Goal: Task Accomplishment & Management: Use online tool/utility

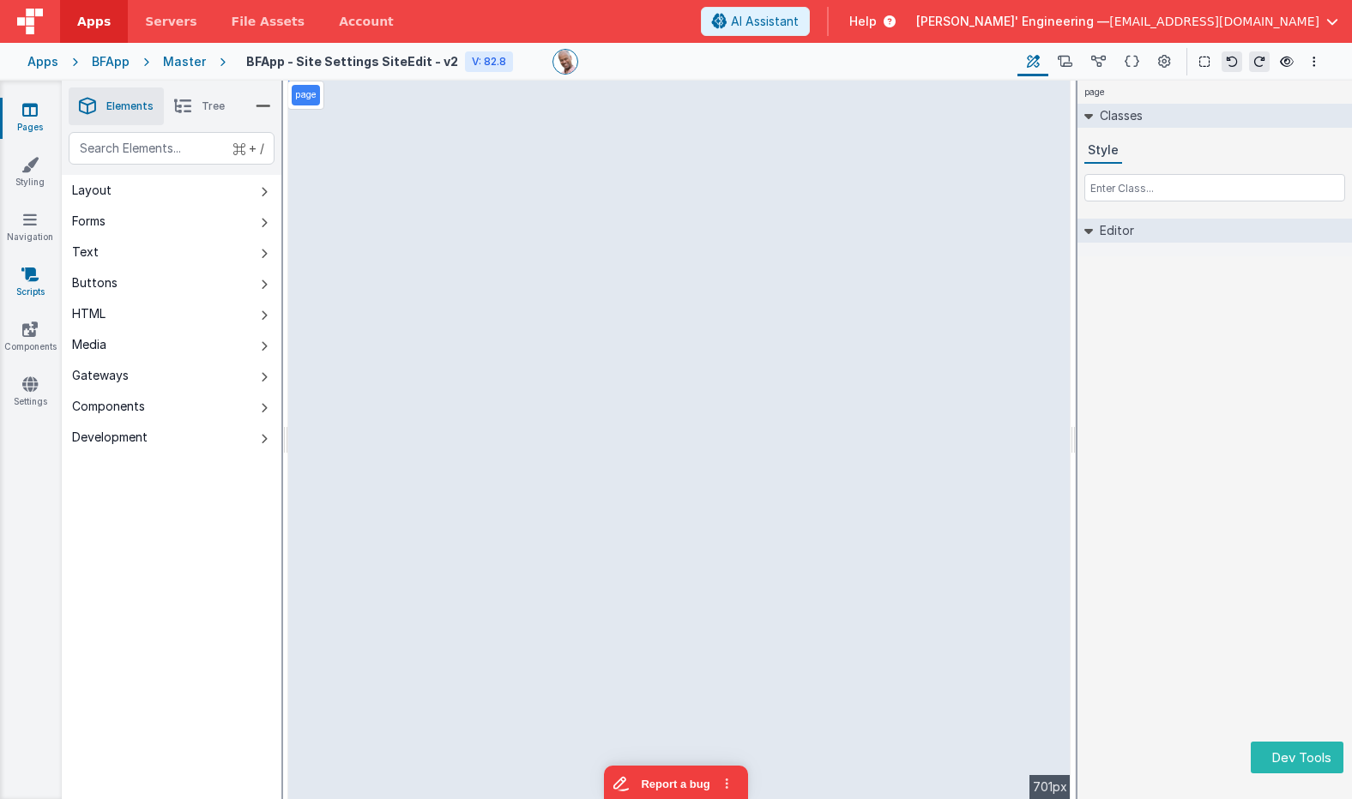
click at [34, 277] on icon at bounding box center [29, 274] width 17 height 17
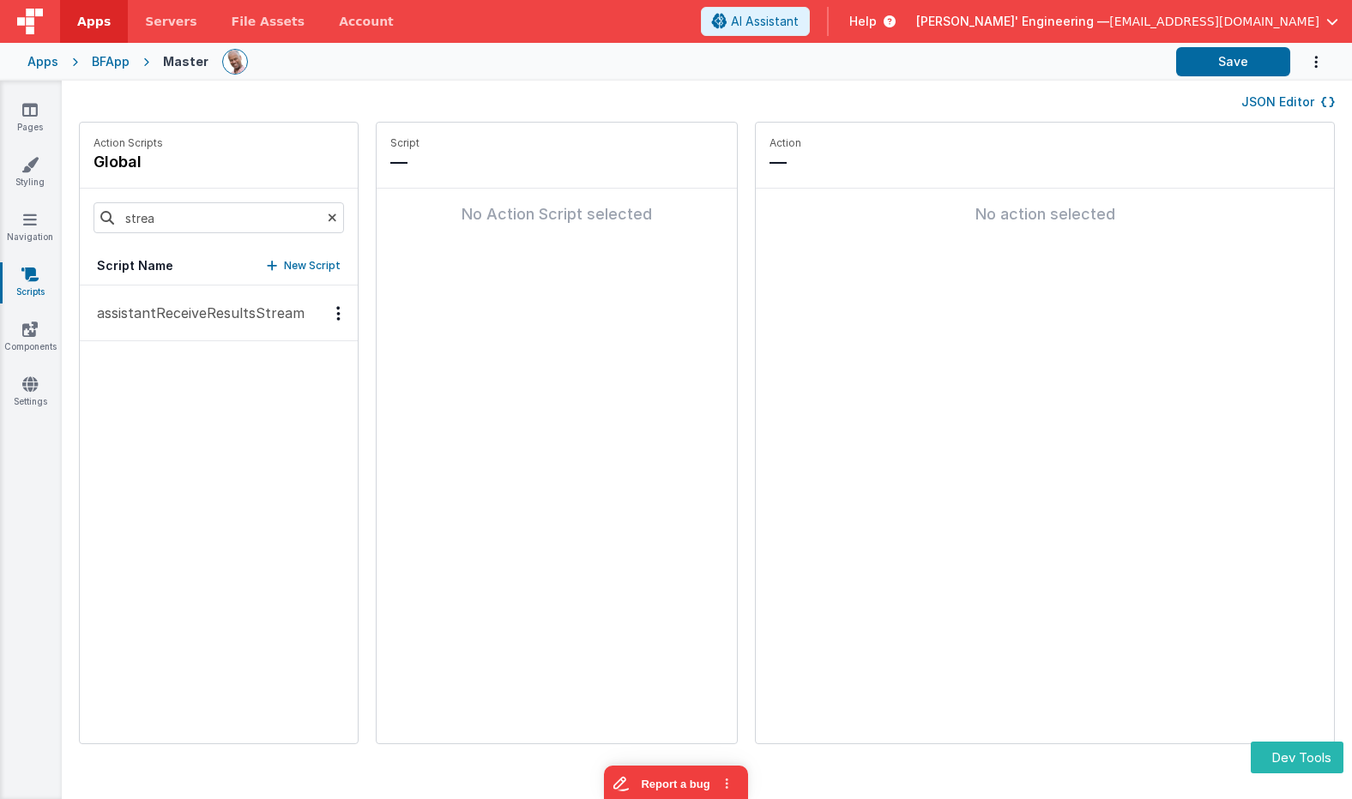
click at [250, 321] on p "assistantReceiveResultsStream" at bounding box center [196, 313] width 218 height 21
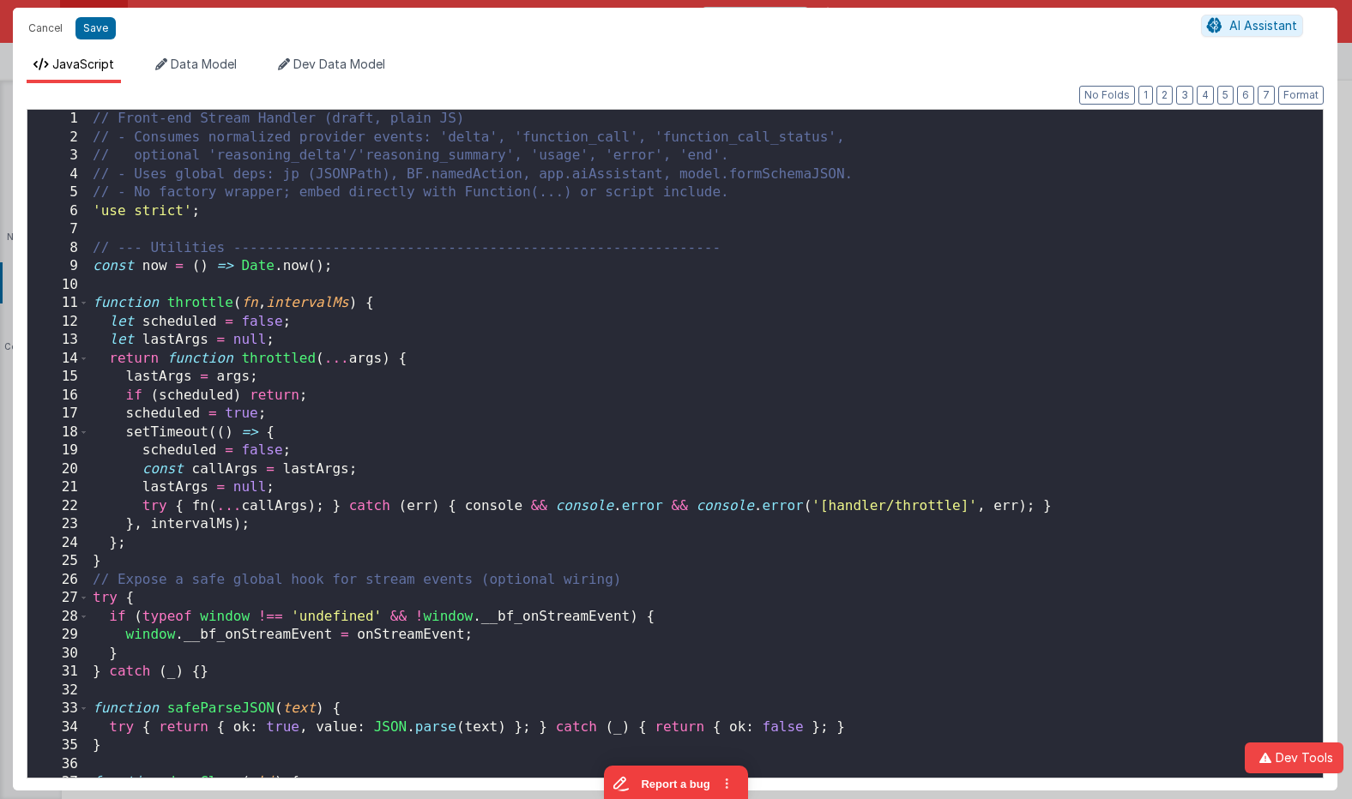
scroll to position [9050, 0]
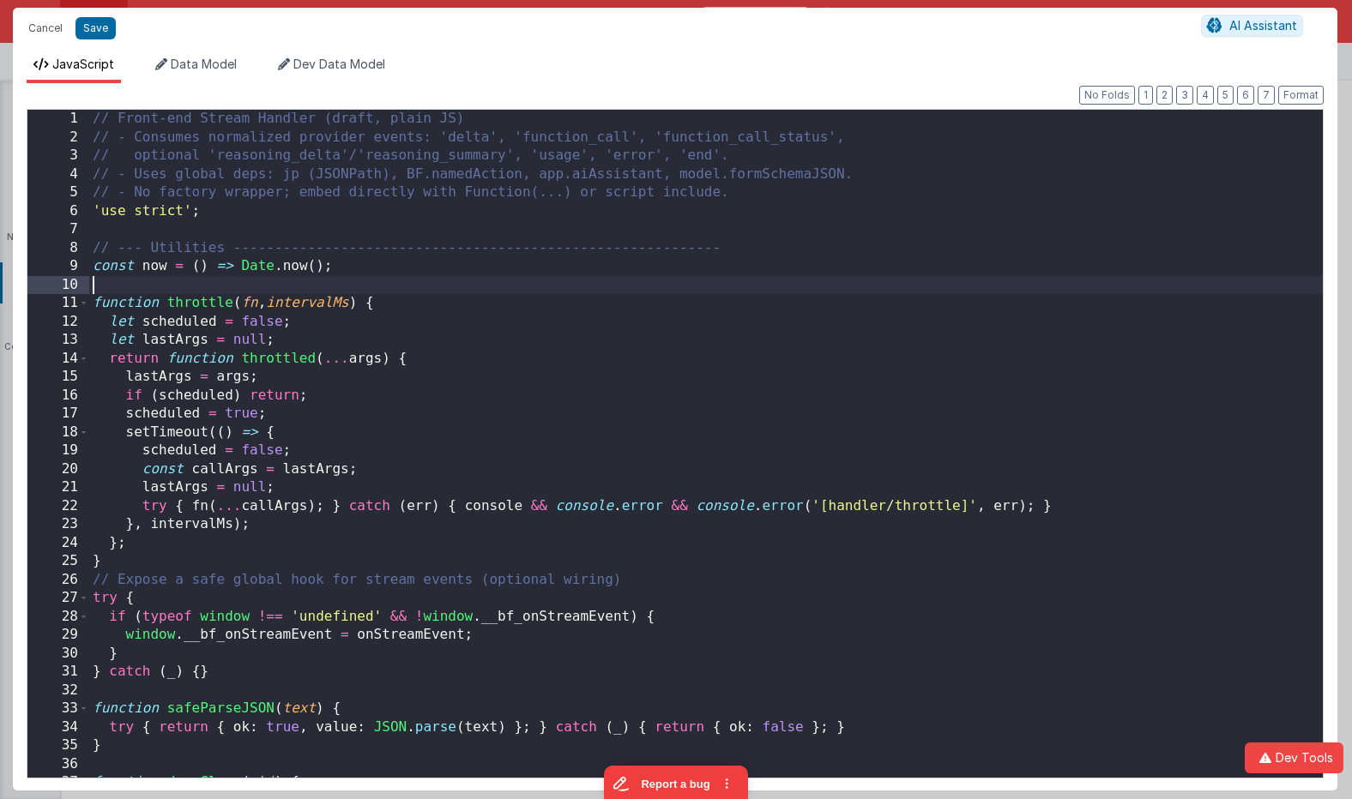
click at [751, 284] on div "// Front-end Stream Handler (draft, plain JS) // - Consumes normalized provider…" at bounding box center [705, 467] width 1233 height 714
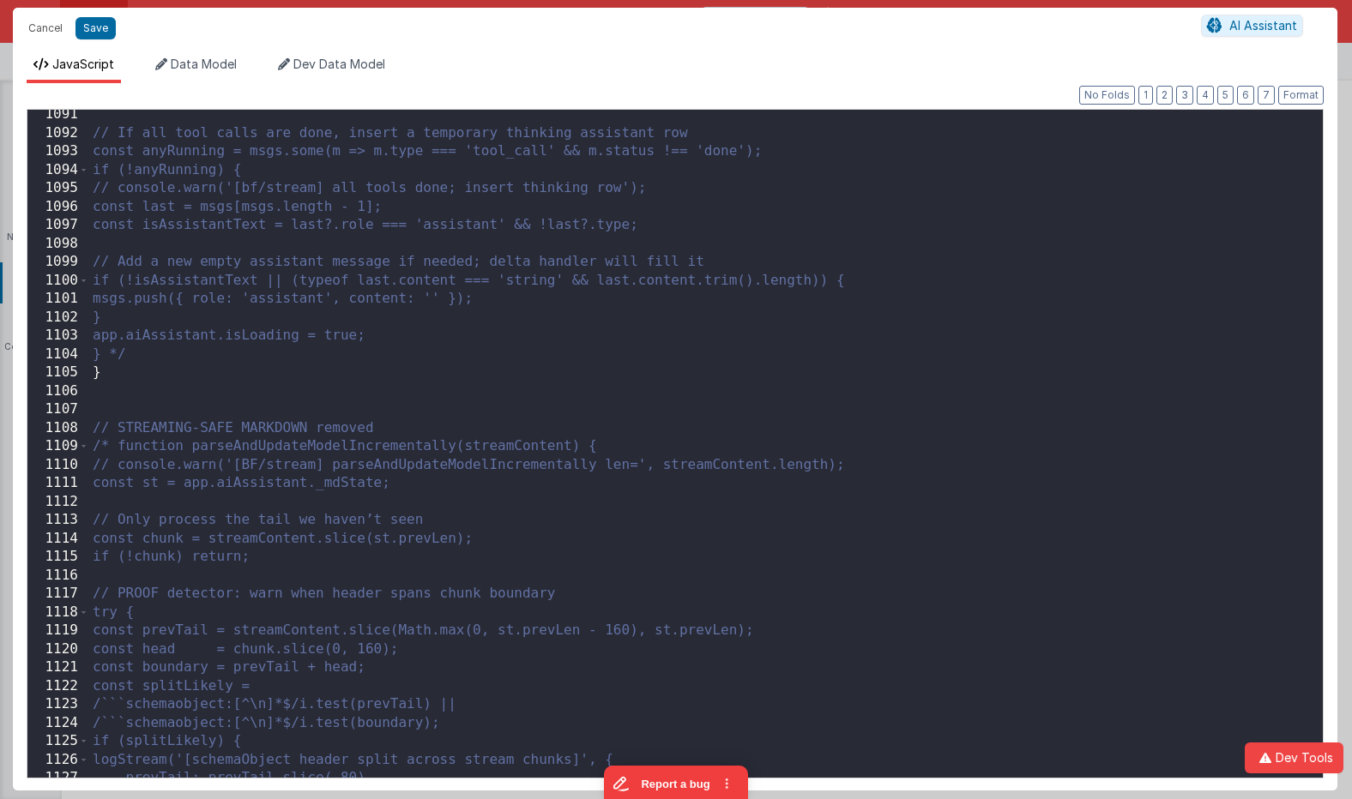
scroll to position [20109, 0]
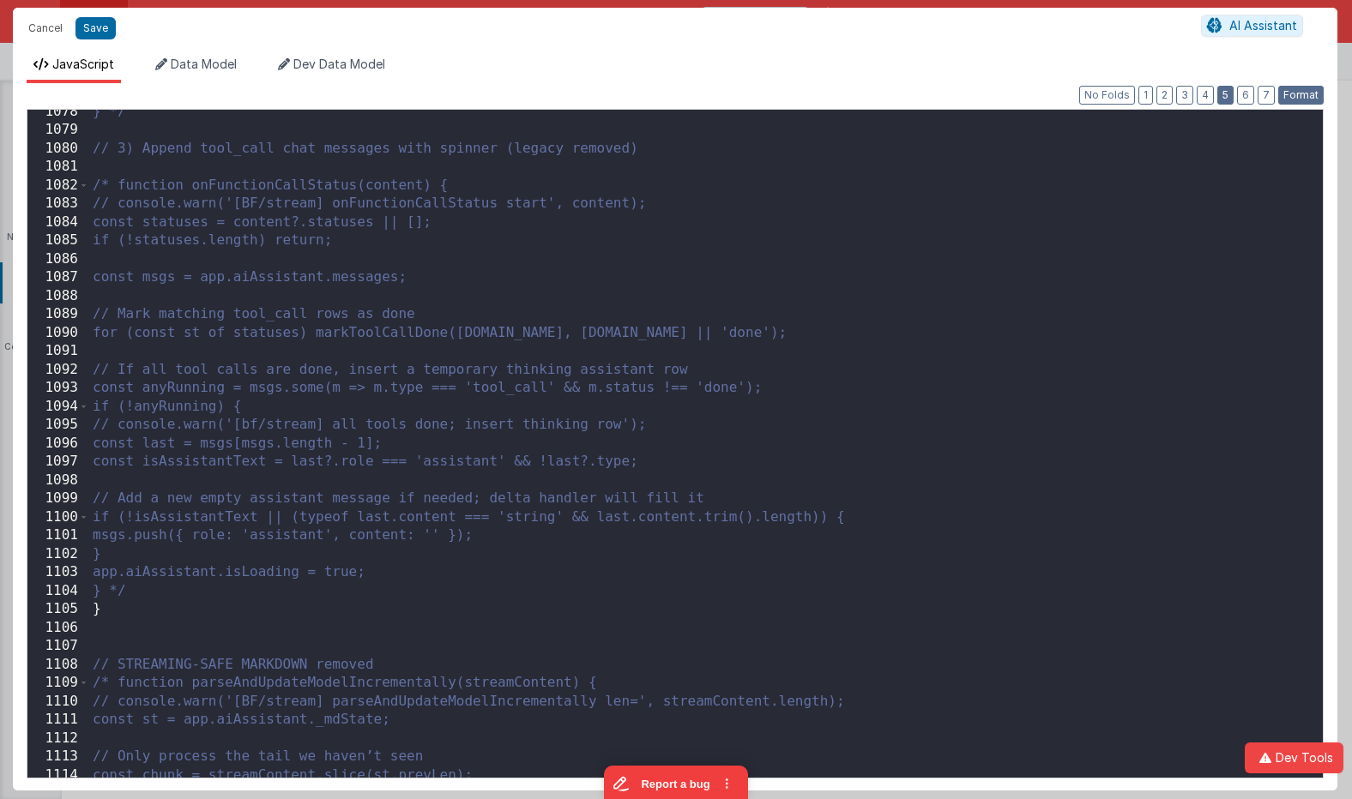
drag, startPoint x: 1299, startPoint y: 93, endPoint x: 1230, endPoint y: 99, distance: 68.9
click at [1170, 93] on button "Format" at bounding box center [1300, 95] width 45 height 19
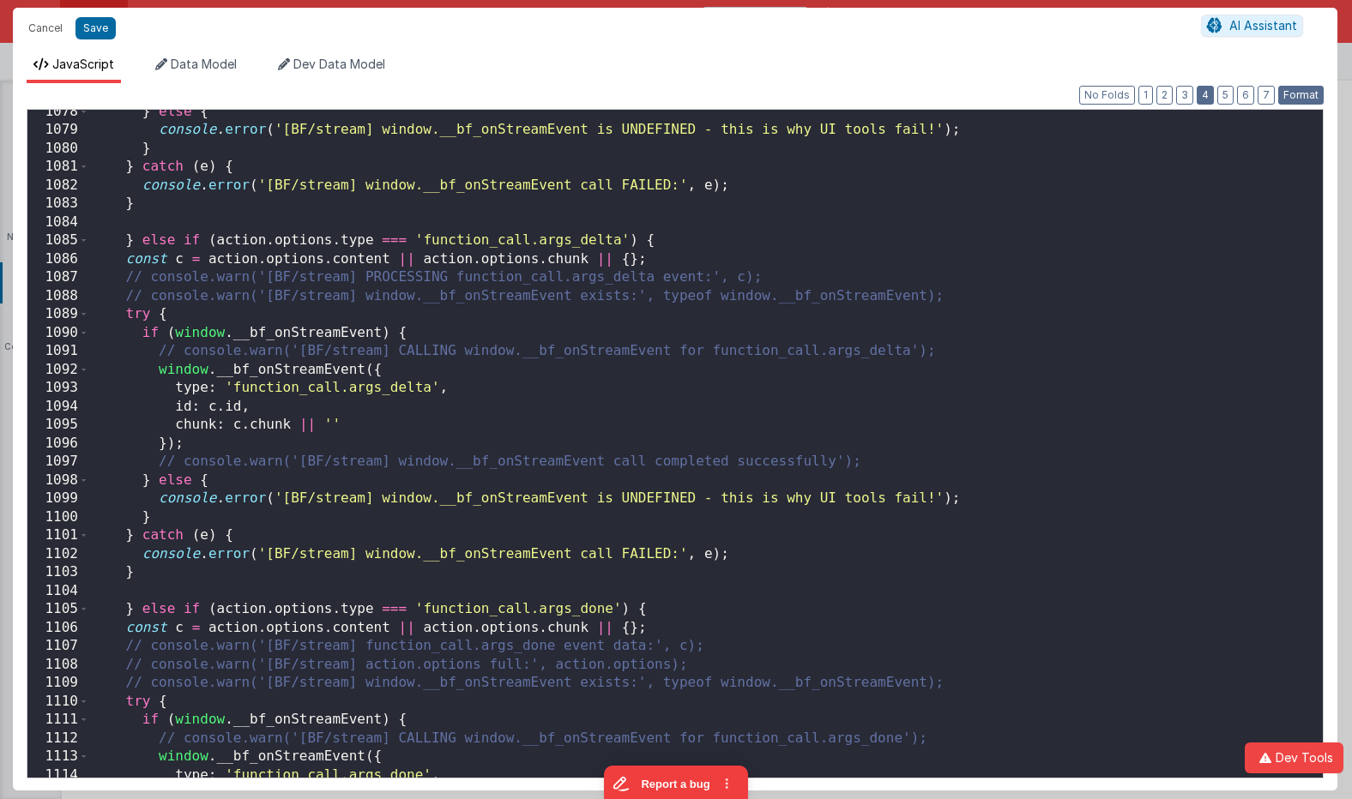
scroll to position [19961, 0]
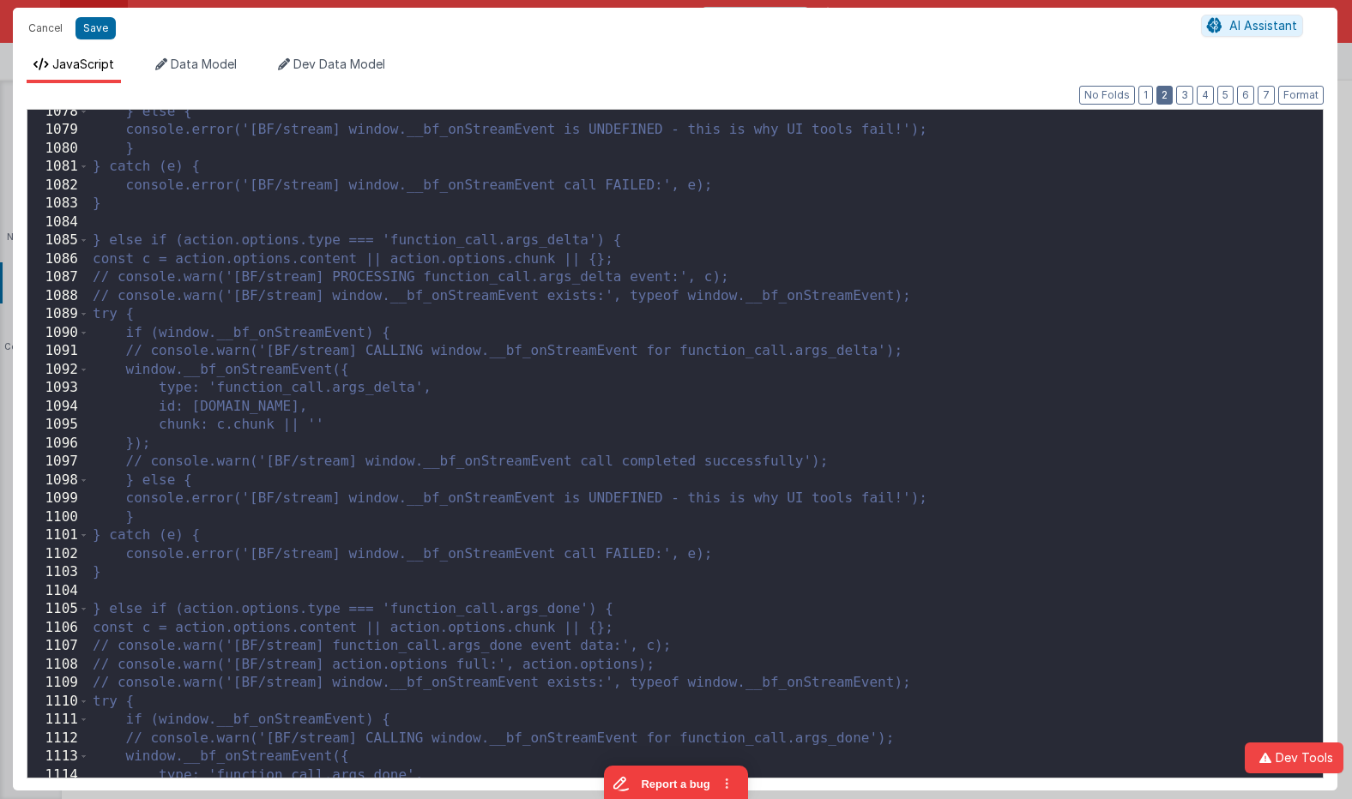
click at [1168, 97] on button "2" at bounding box center [1164, 95] width 16 height 19
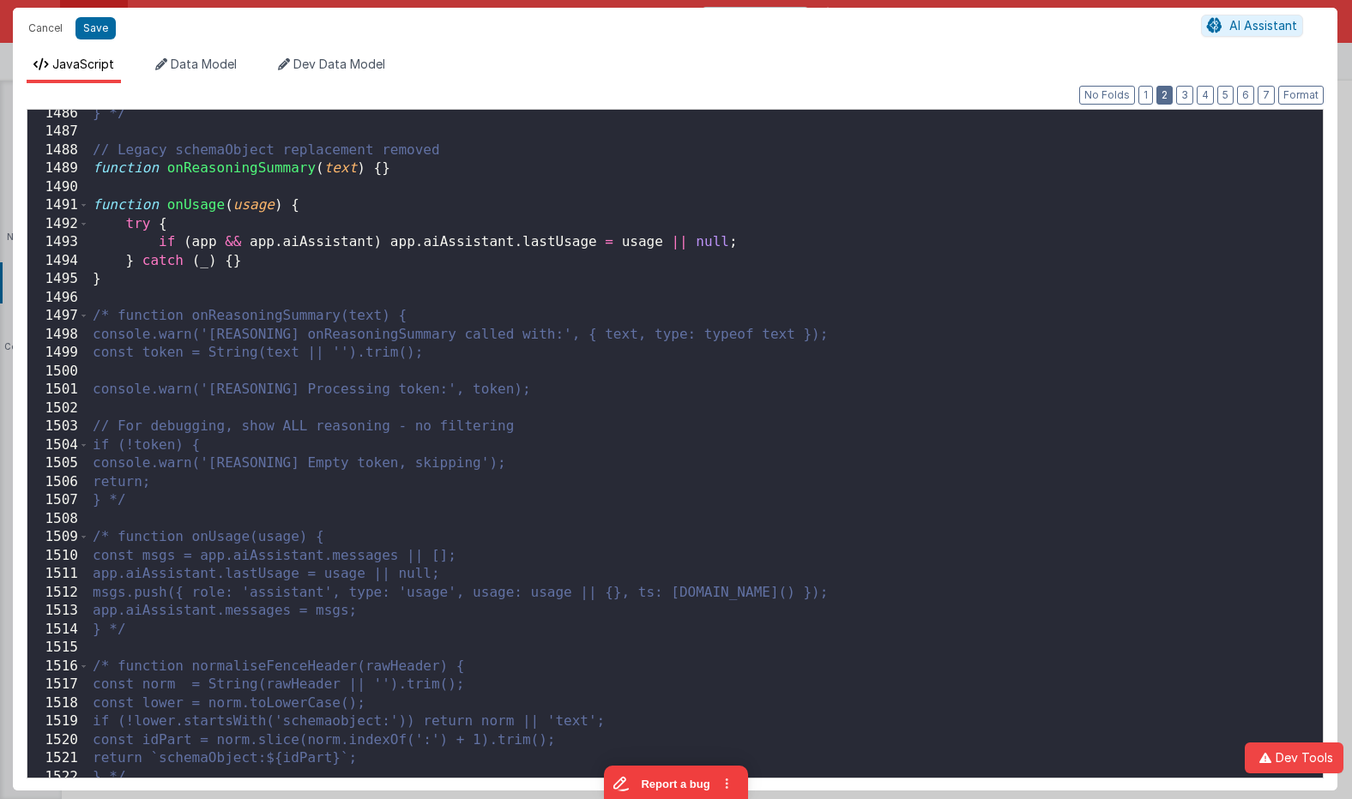
scroll to position [10204, 0]
click at [1153, 98] on button "1" at bounding box center [1145, 95] width 15 height 19
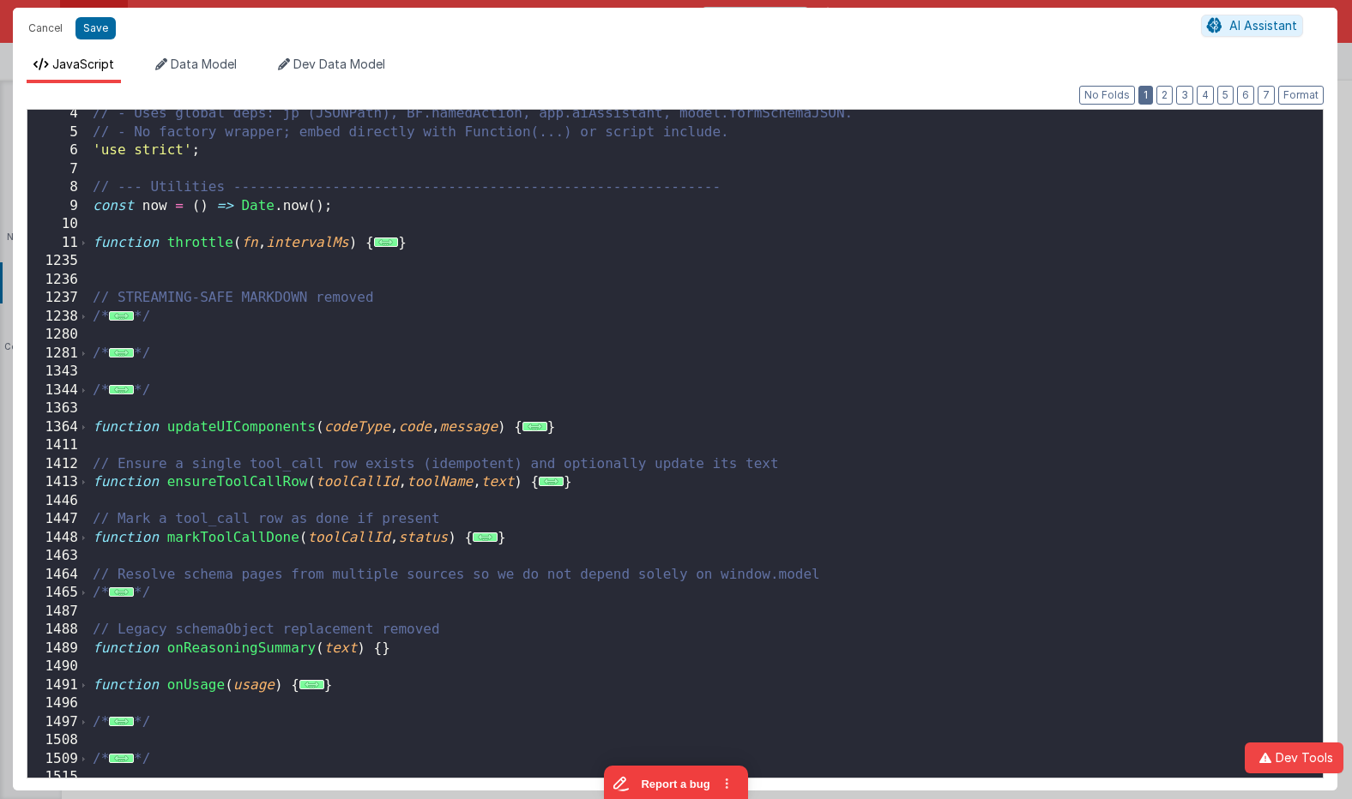
scroll to position [79, 0]
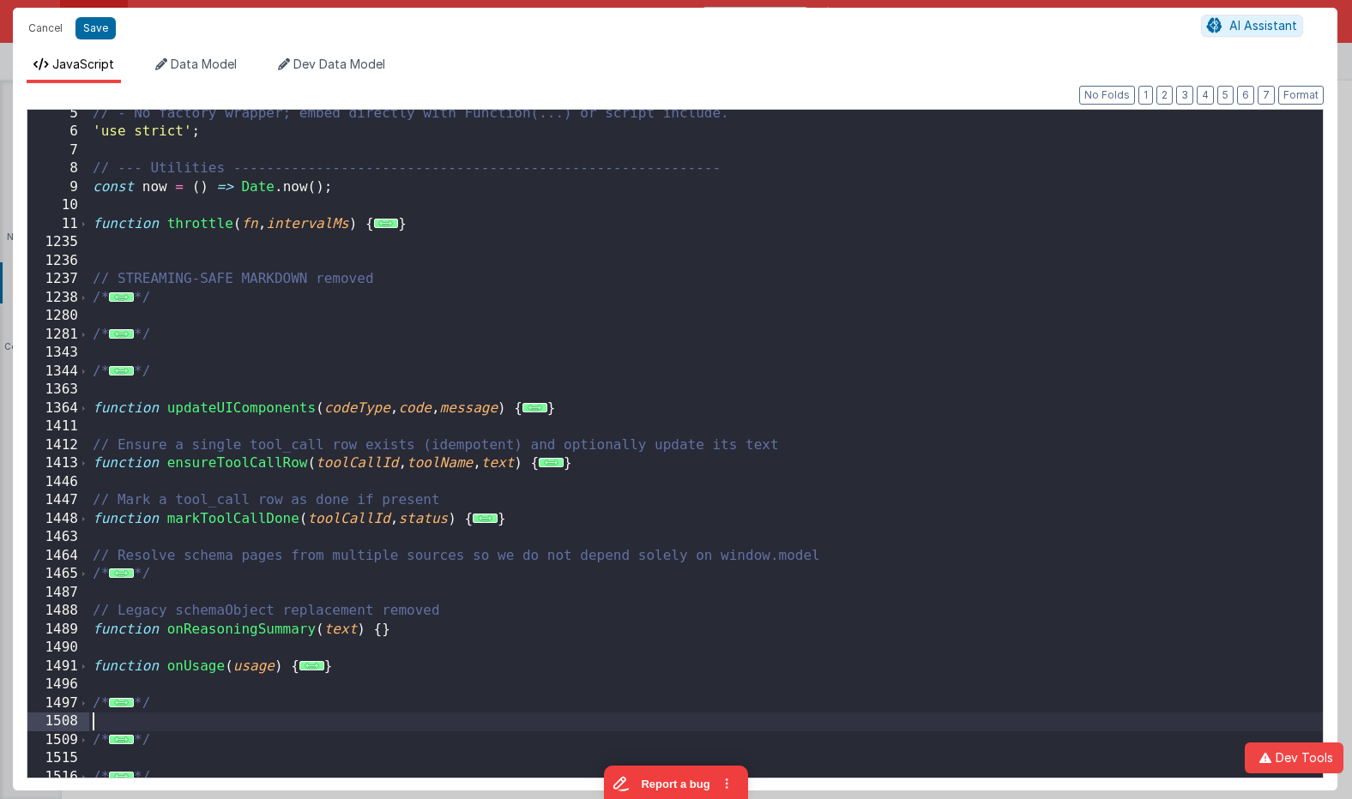
click at [195, 716] on div "// - No factory wrapper; embed directly with Function(...) or script include. '…" at bounding box center [705, 462] width 1233 height 714
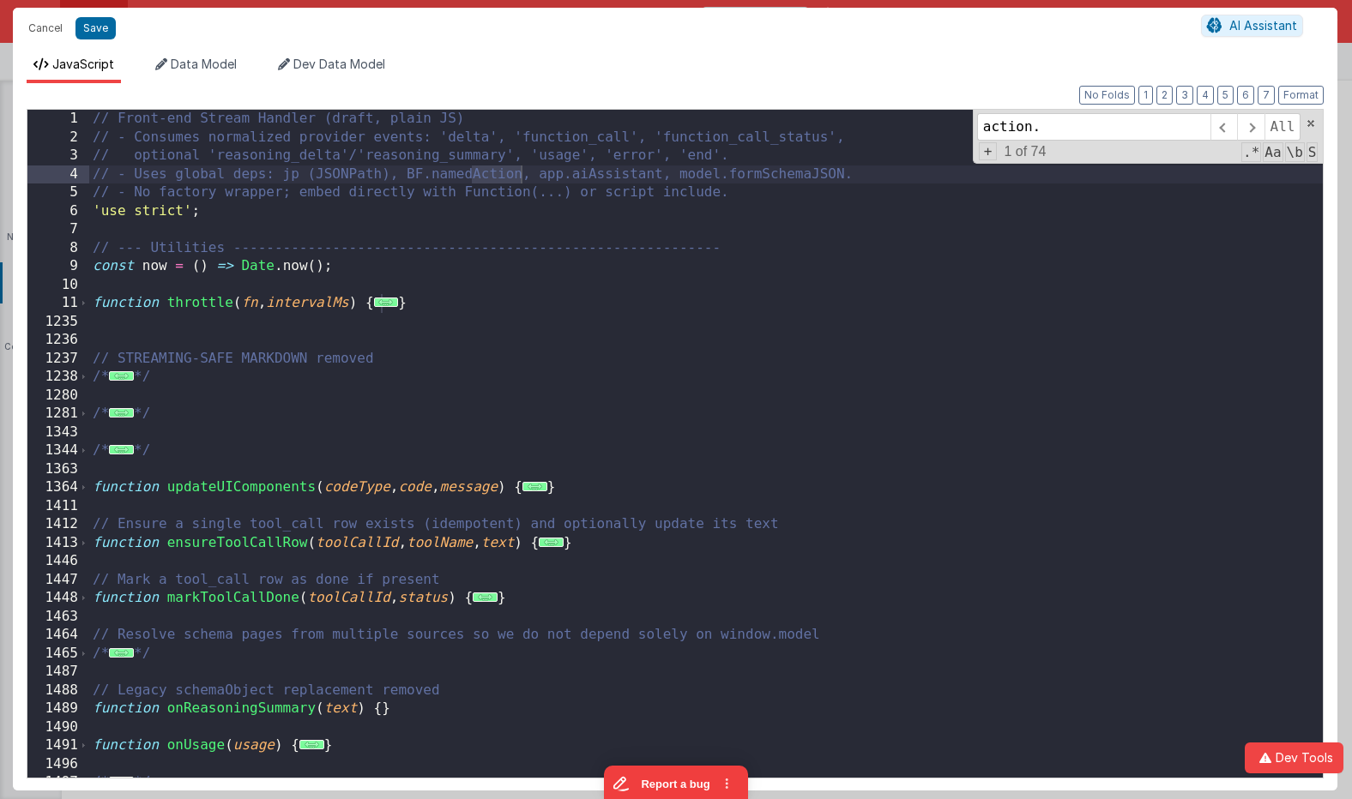
scroll to position [18934, 0]
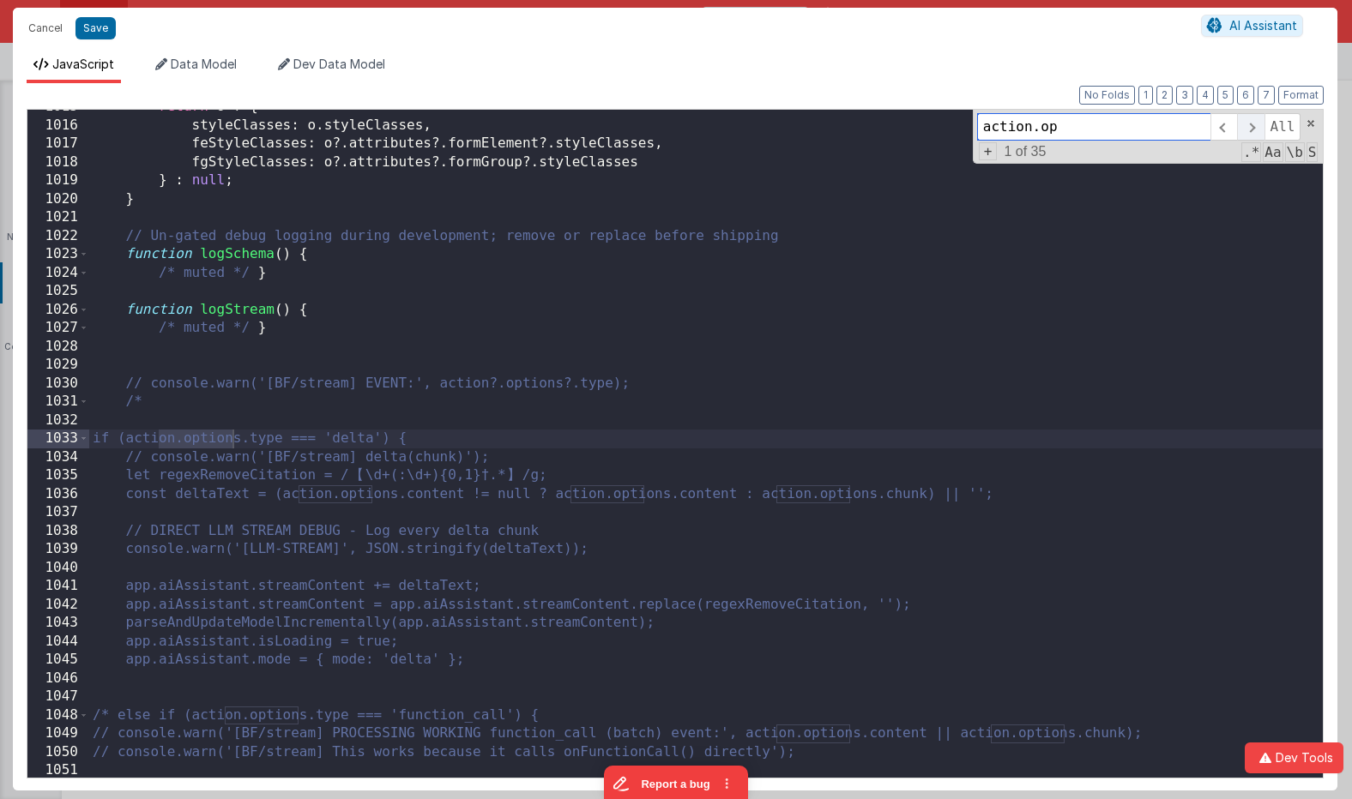
click at [1170, 126] on span at bounding box center [1250, 126] width 27 height 27
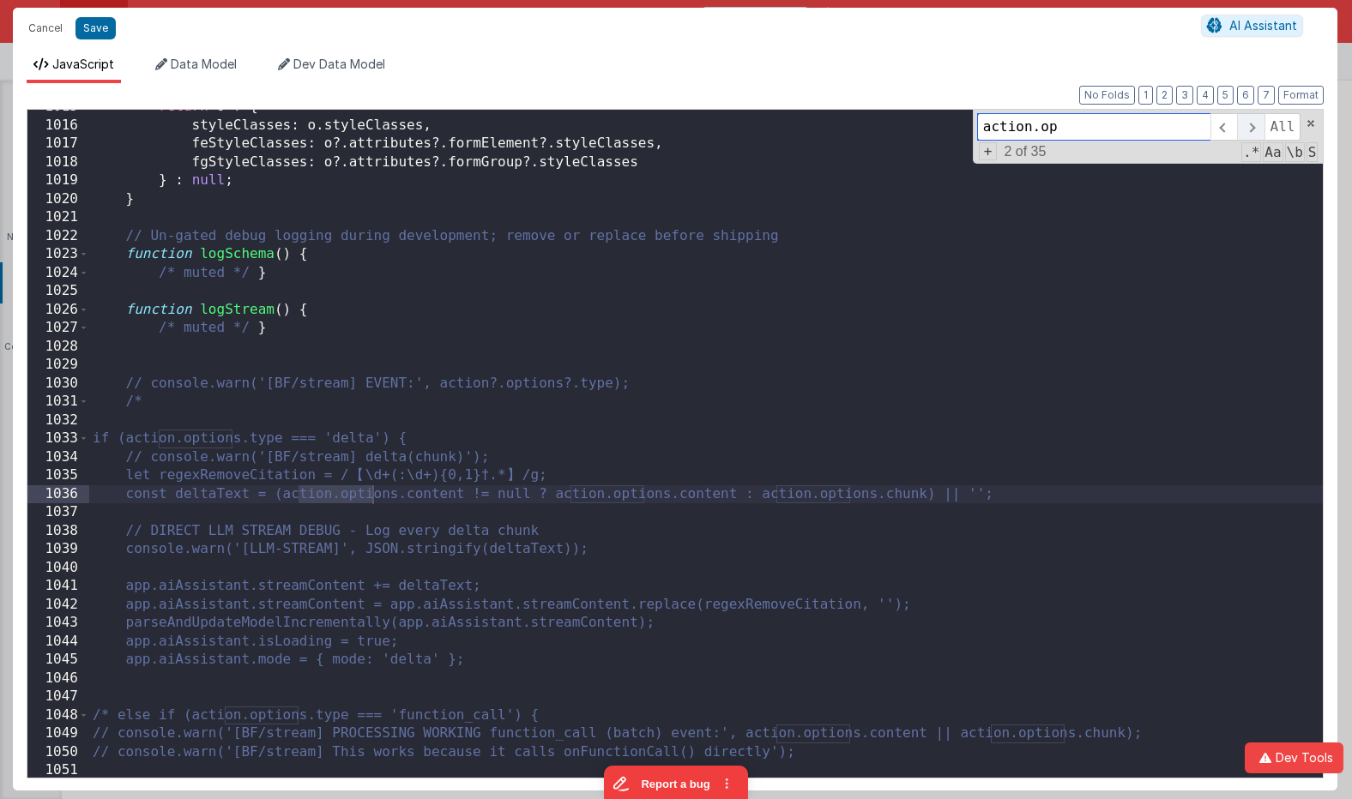
click at [1170, 126] on span at bounding box center [1250, 126] width 27 height 27
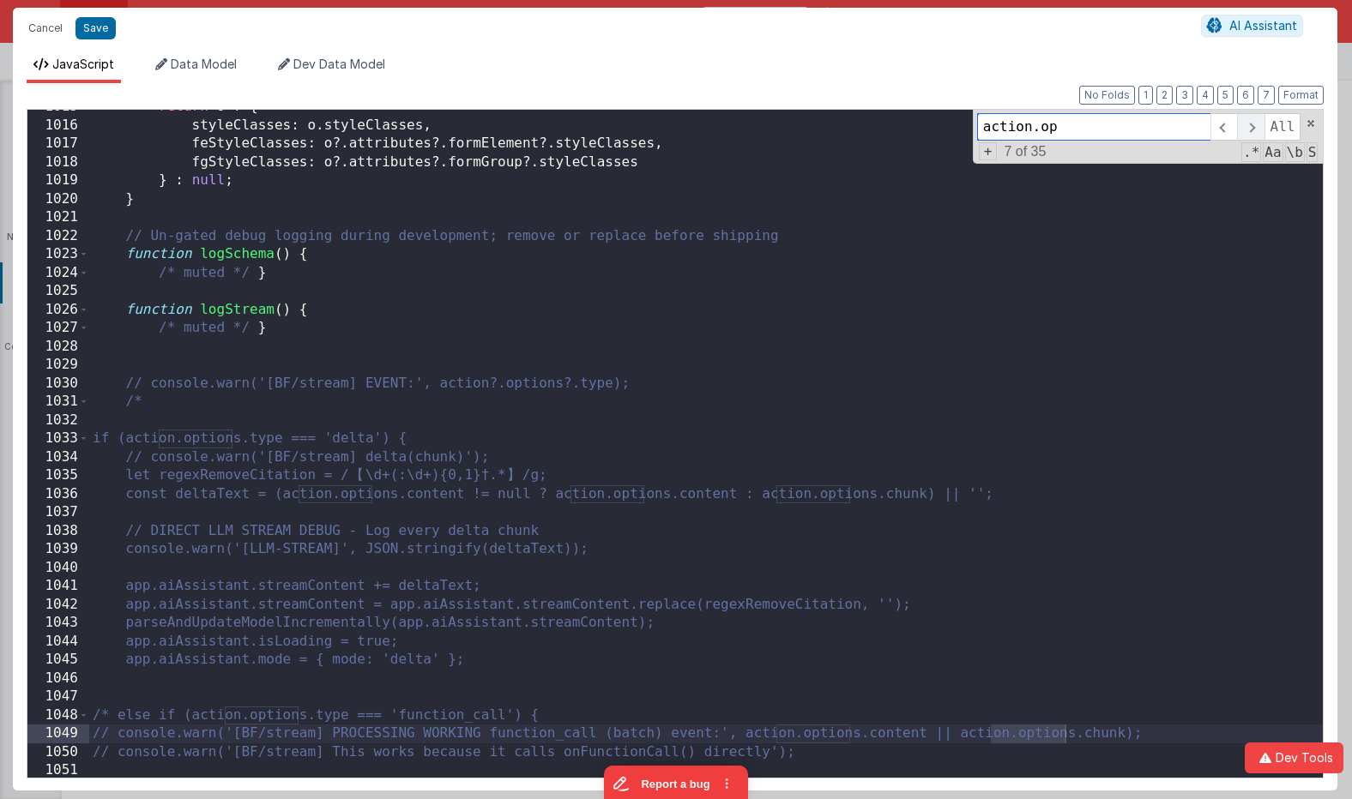
click at [1170, 126] on span at bounding box center [1250, 126] width 27 height 27
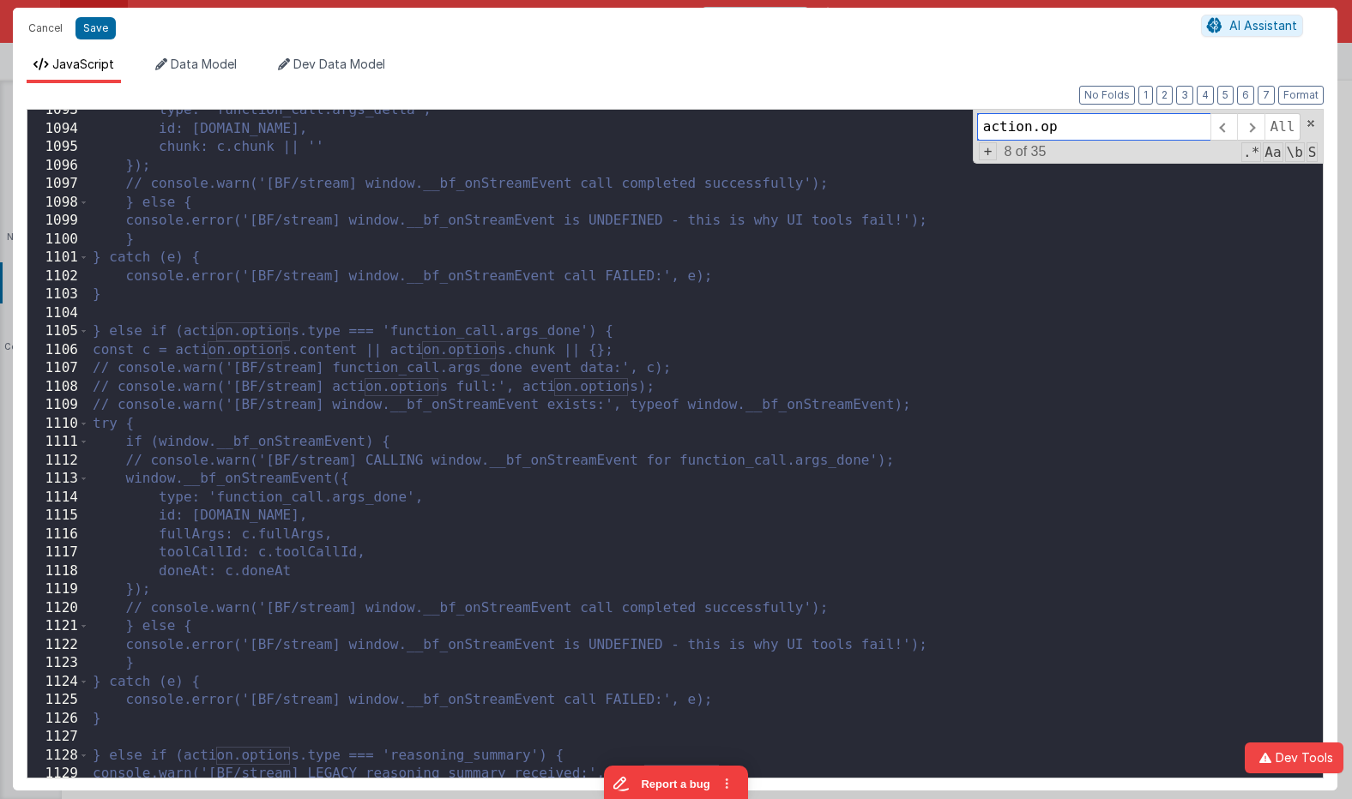
scroll to position [20425, 0]
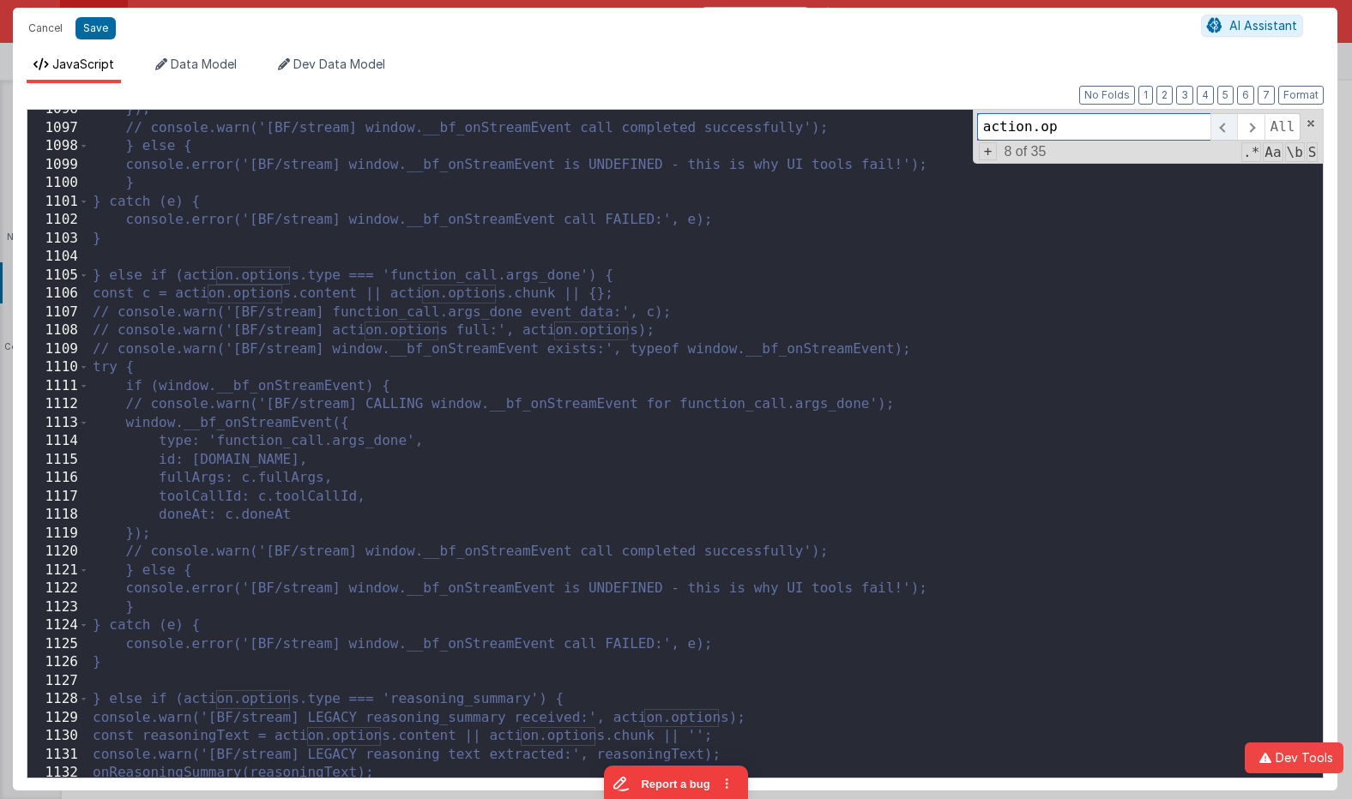
click at [1170, 126] on span at bounding box center [1223, 126] width 27 height 27
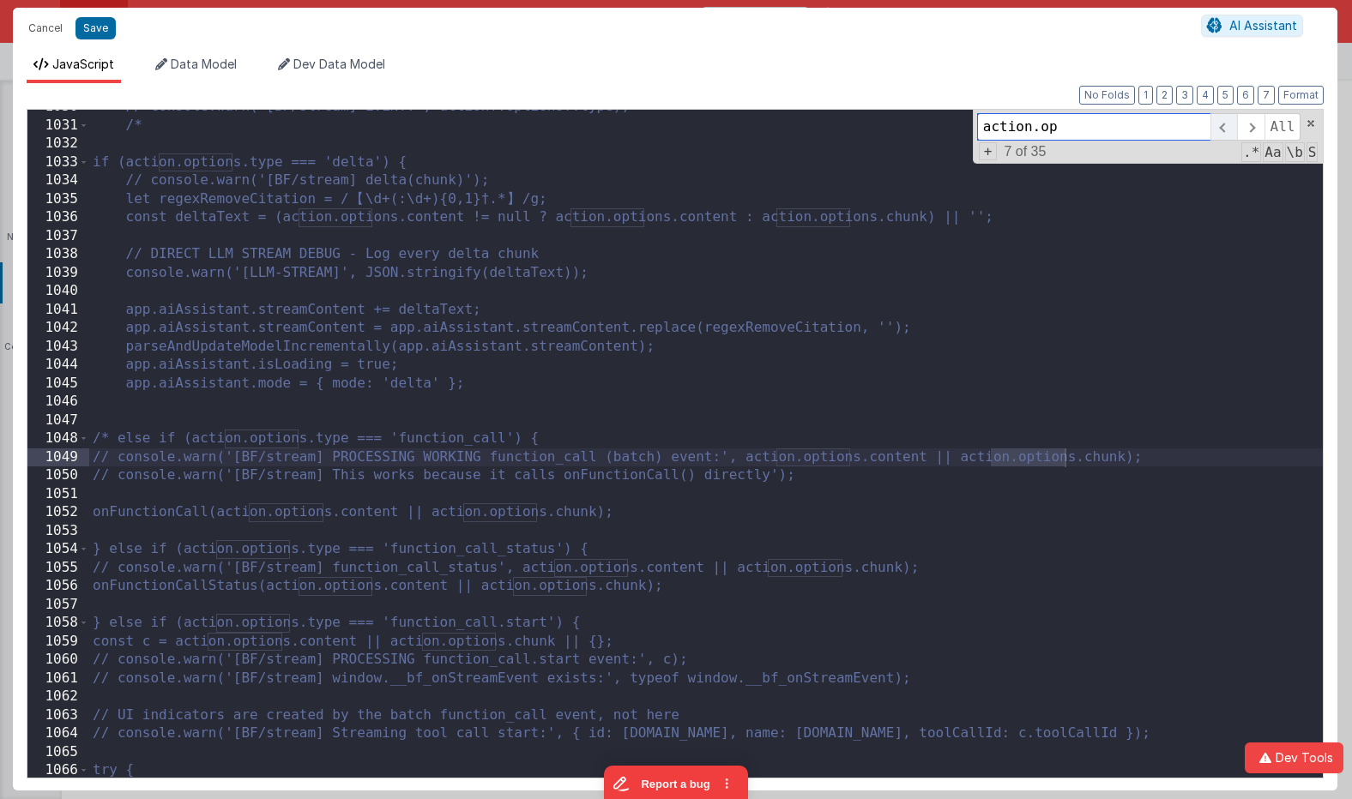
click at [1170, 126] on span at bounding box center [1223, 126] width 27 height 27
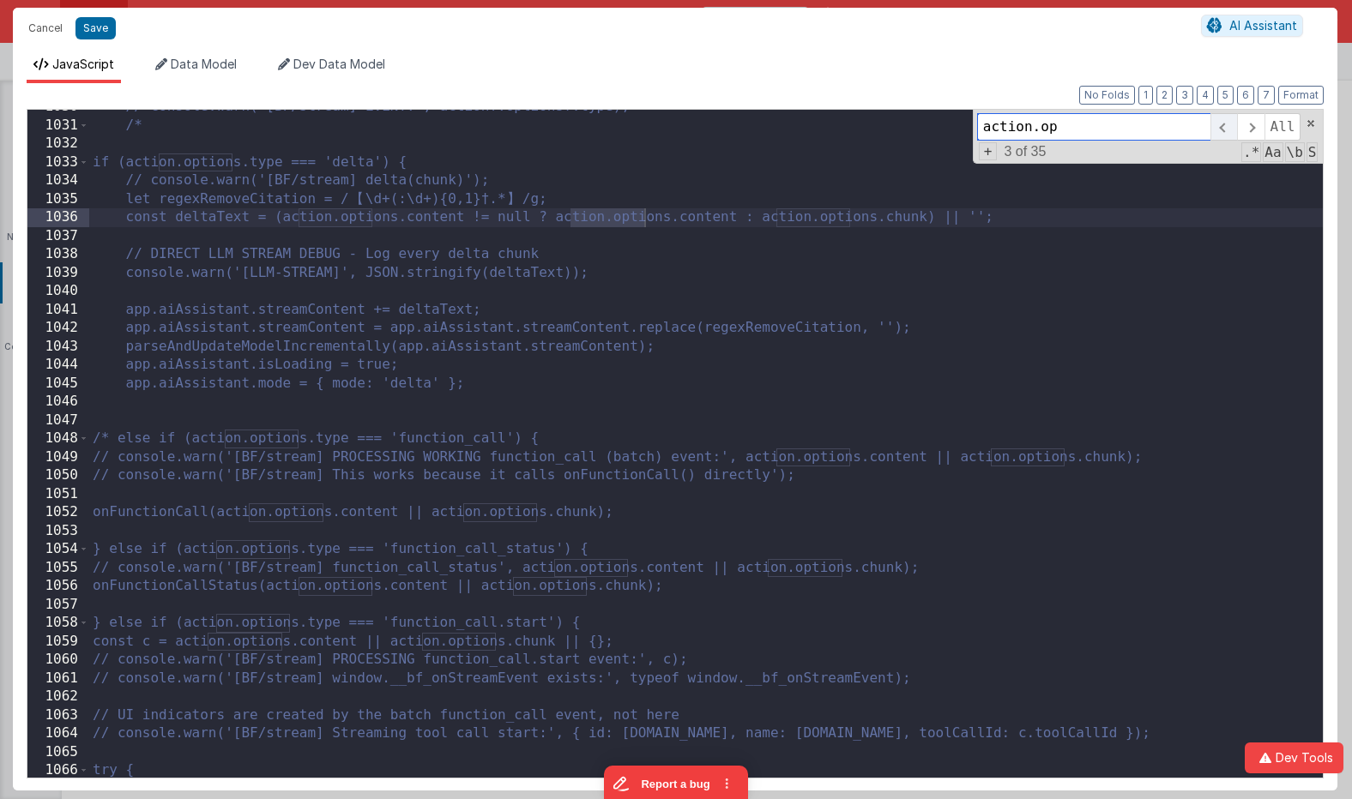
click at [1170, 126] on span at bounding box center [1223, 126] width 27 height 27
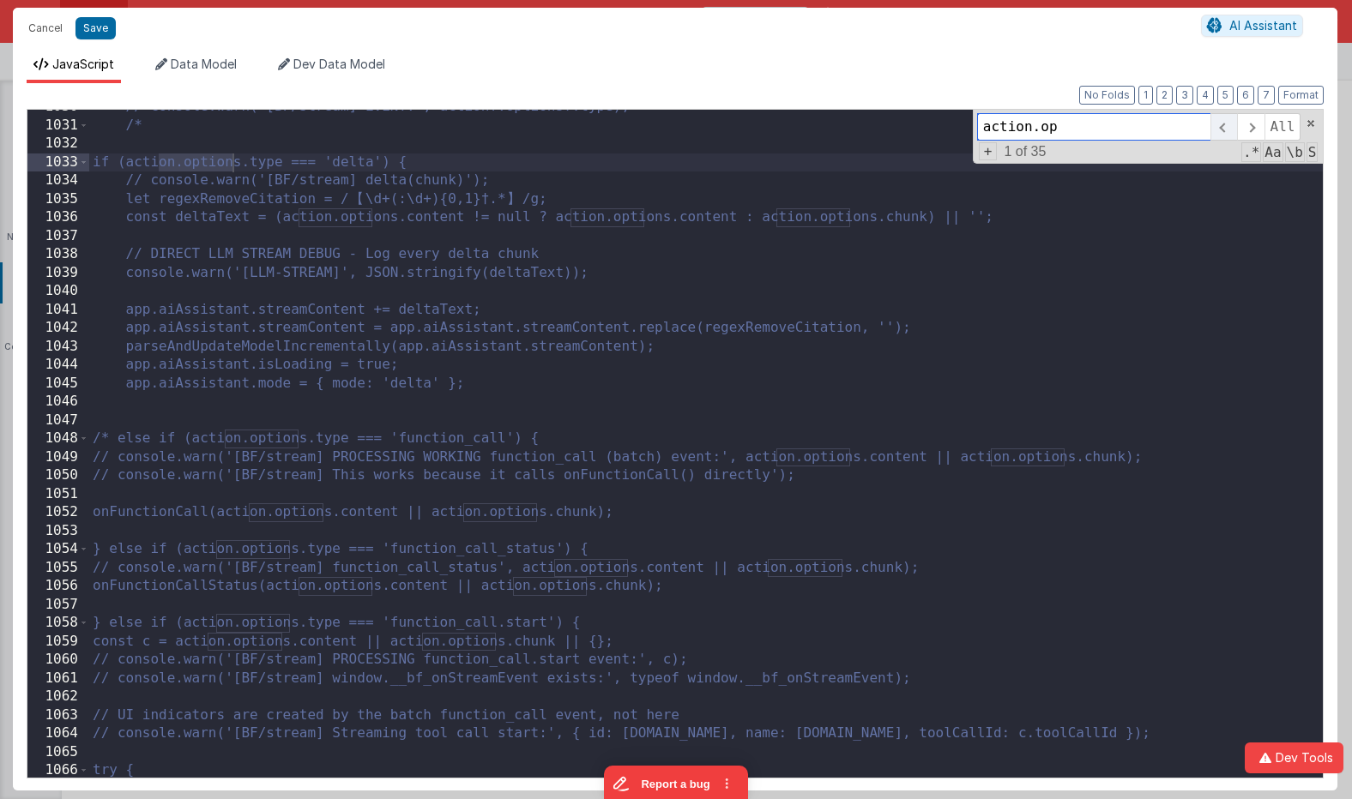
click at [1170, 126] on span at bounding box center [1223, 126] width 27 height 27
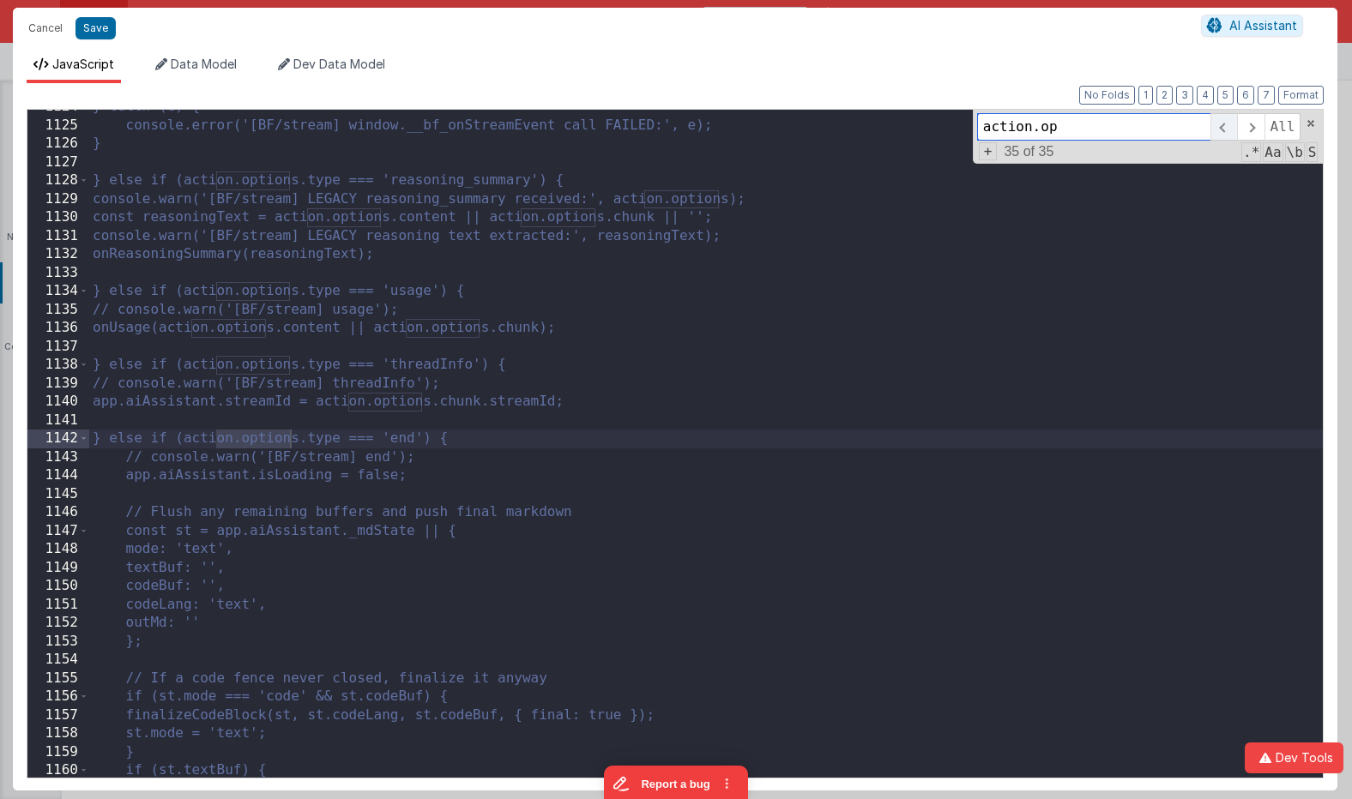
scroll to position [20944, 0]
click at [1170, 126] on span at bounding box center [1223, 126] width 27 height 27
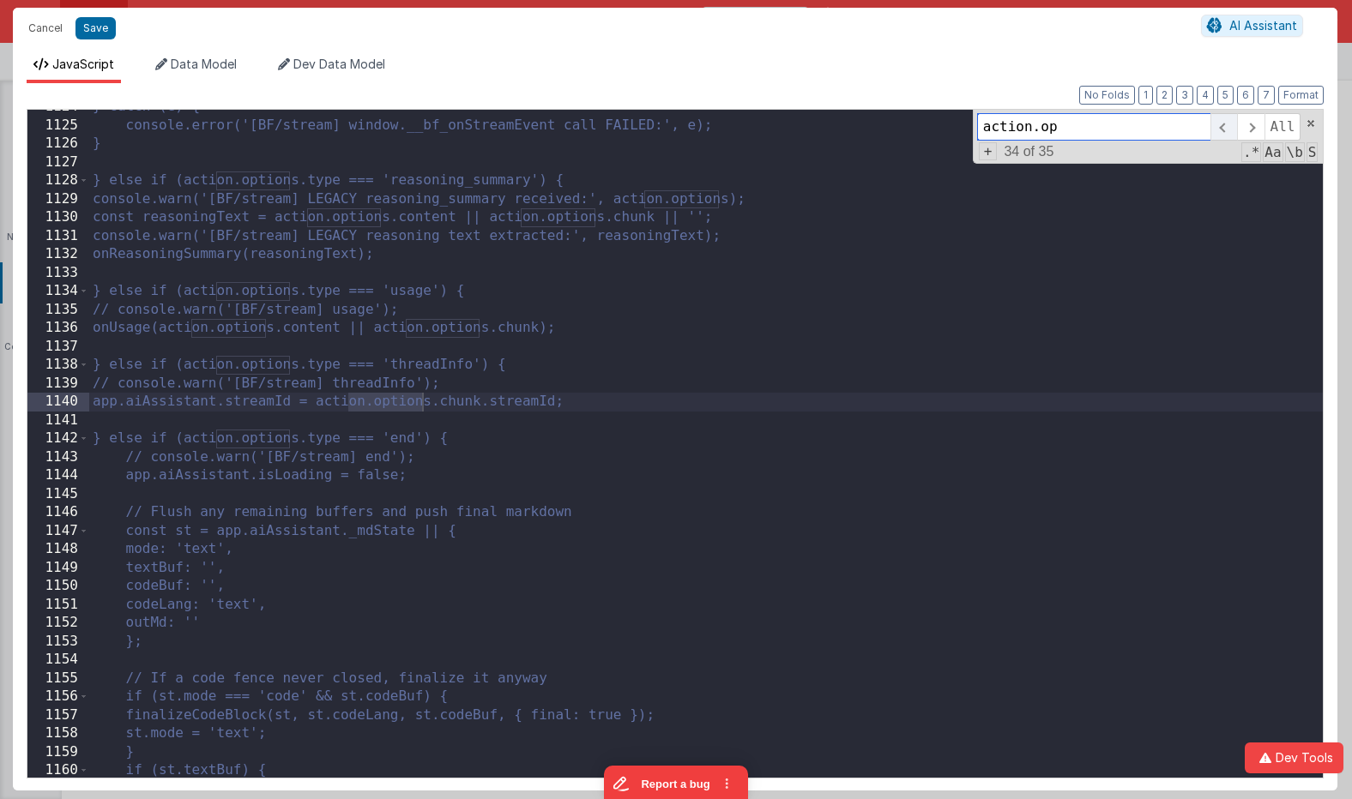
click at [1170, 126] on span at bounding box center [1223, 126] width 27 height 27
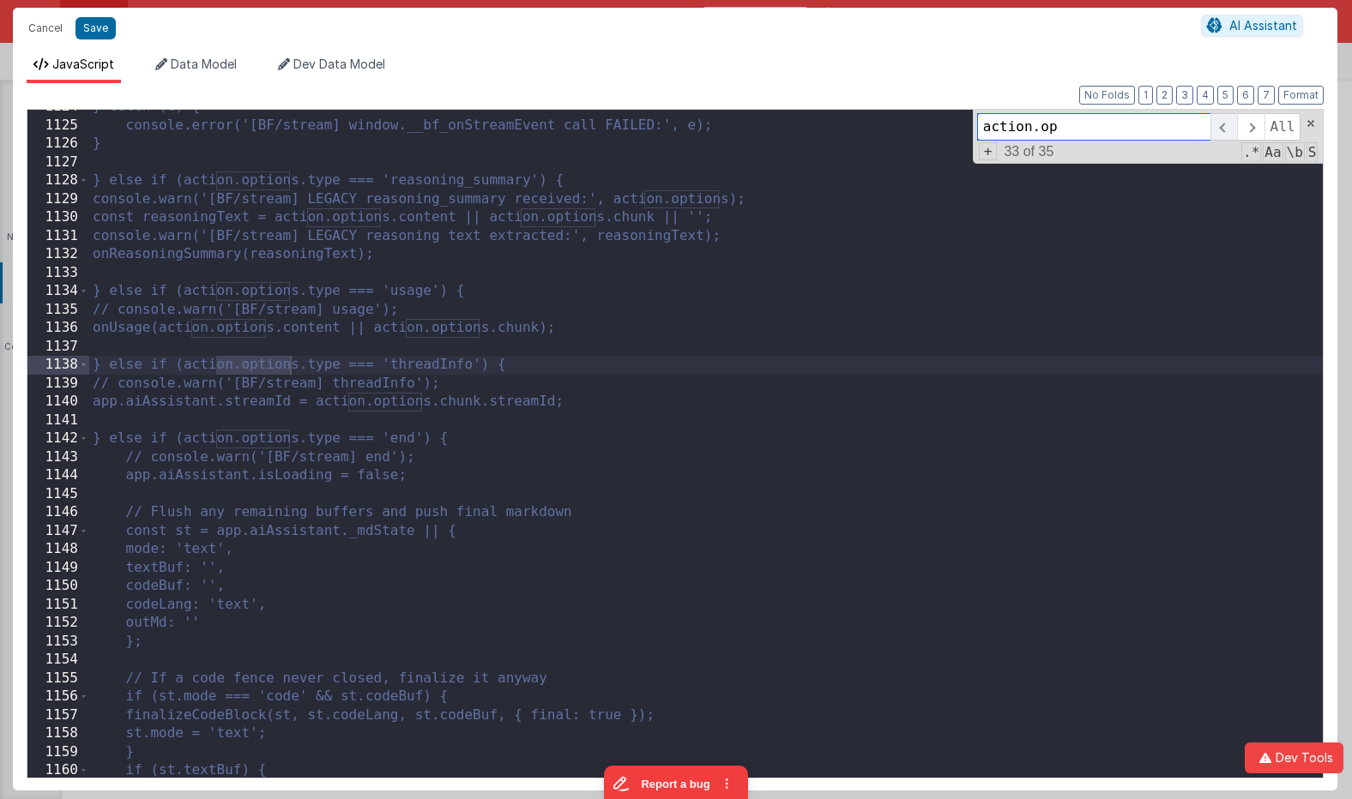
click at [1170, 126] on span at bounding box center [1223, 126] width 27 height 27
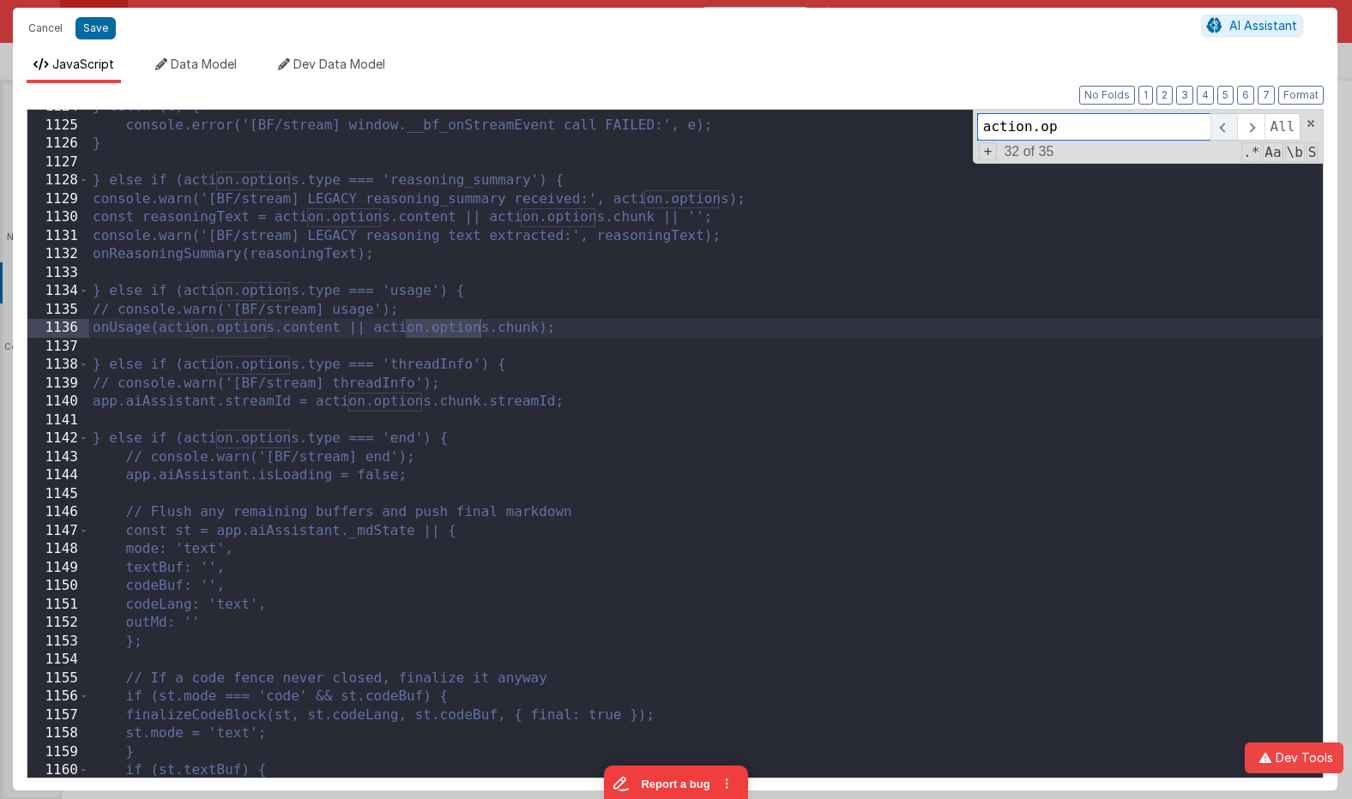
click at [1170, 126] on span at bounding box center [1223, 126] width 27 height 27
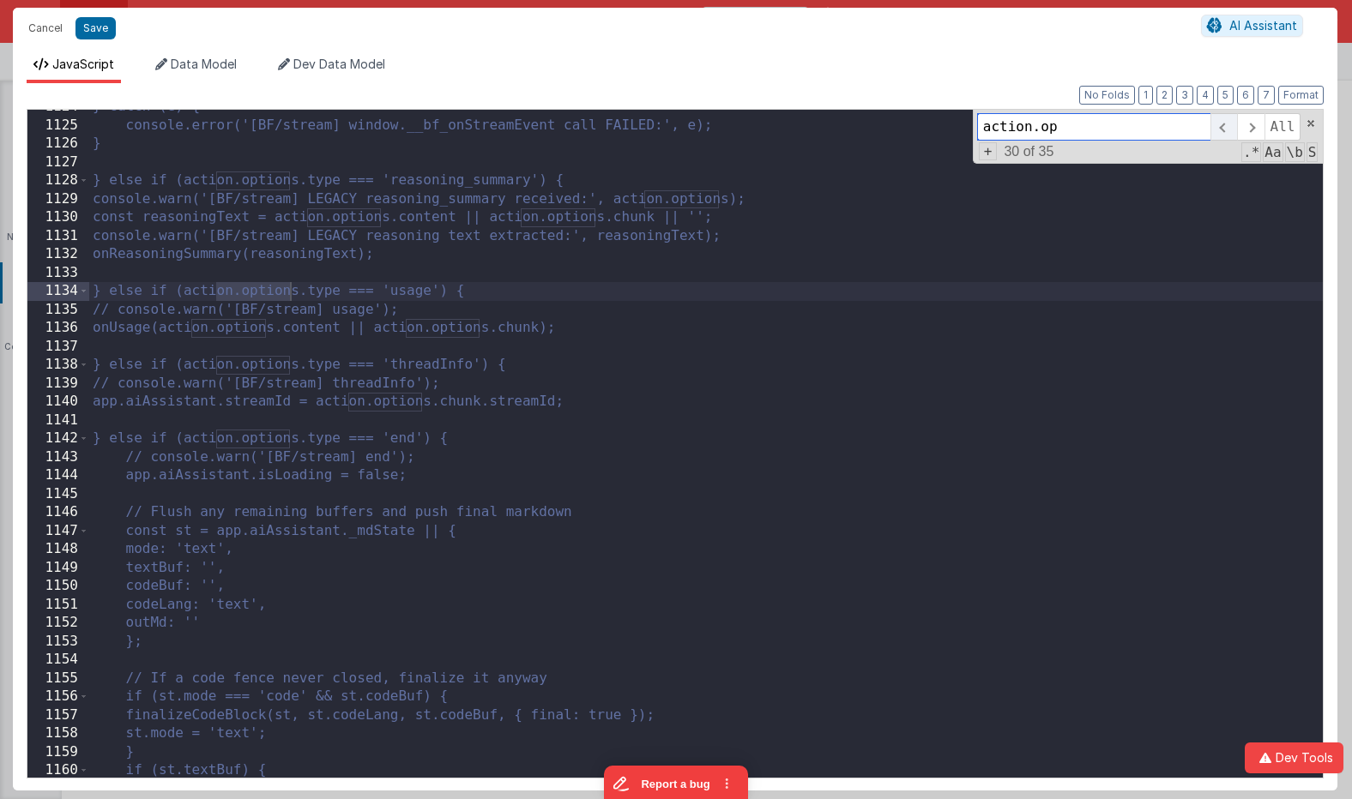
click at [1170, 126] on span at bounding box center [1223, 126] width 27 height 27
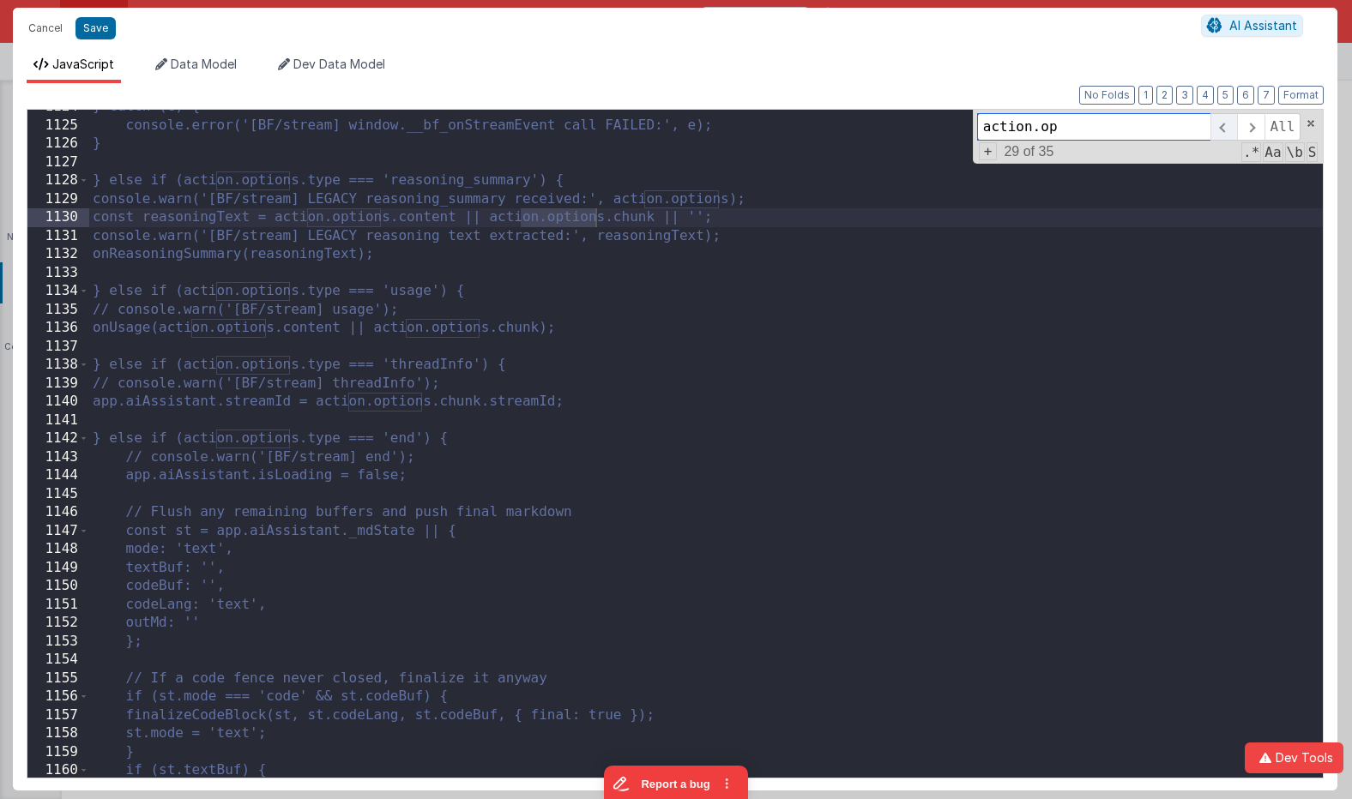
click at [1170, 126] on span at bounding box center [1223, 126] width 27 height 27
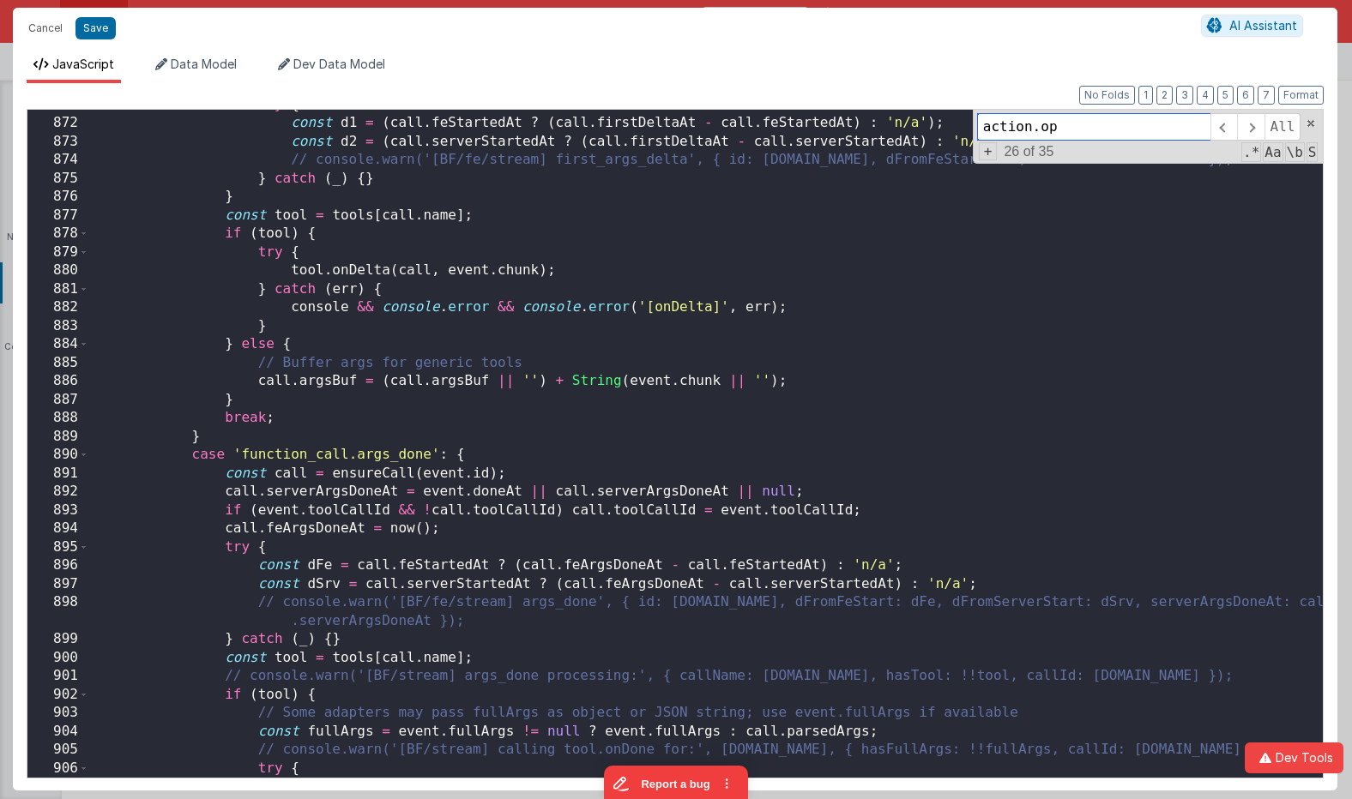
scroll to position [16130, 0]
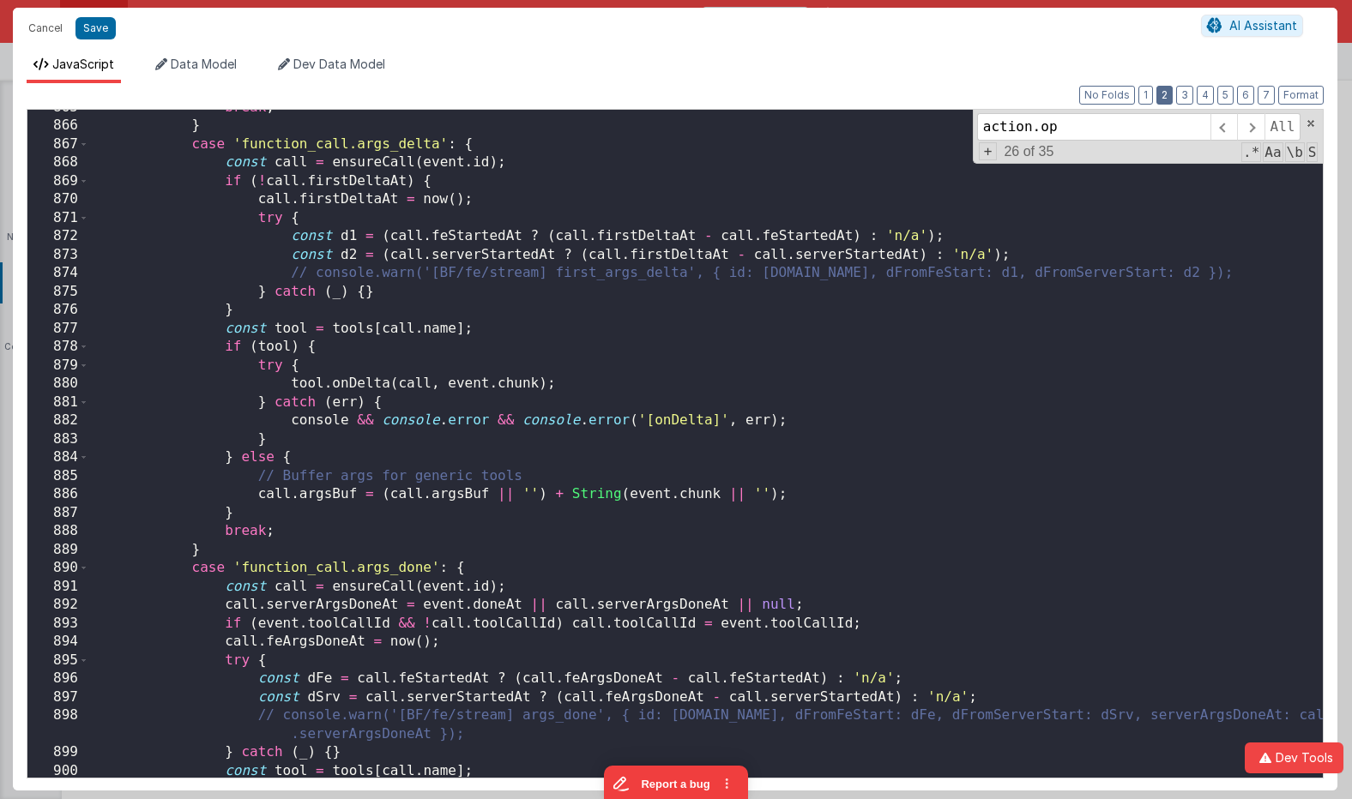
click at [1169, 94] on button "2" at bounding box center [1164, 95] width 16 height 19
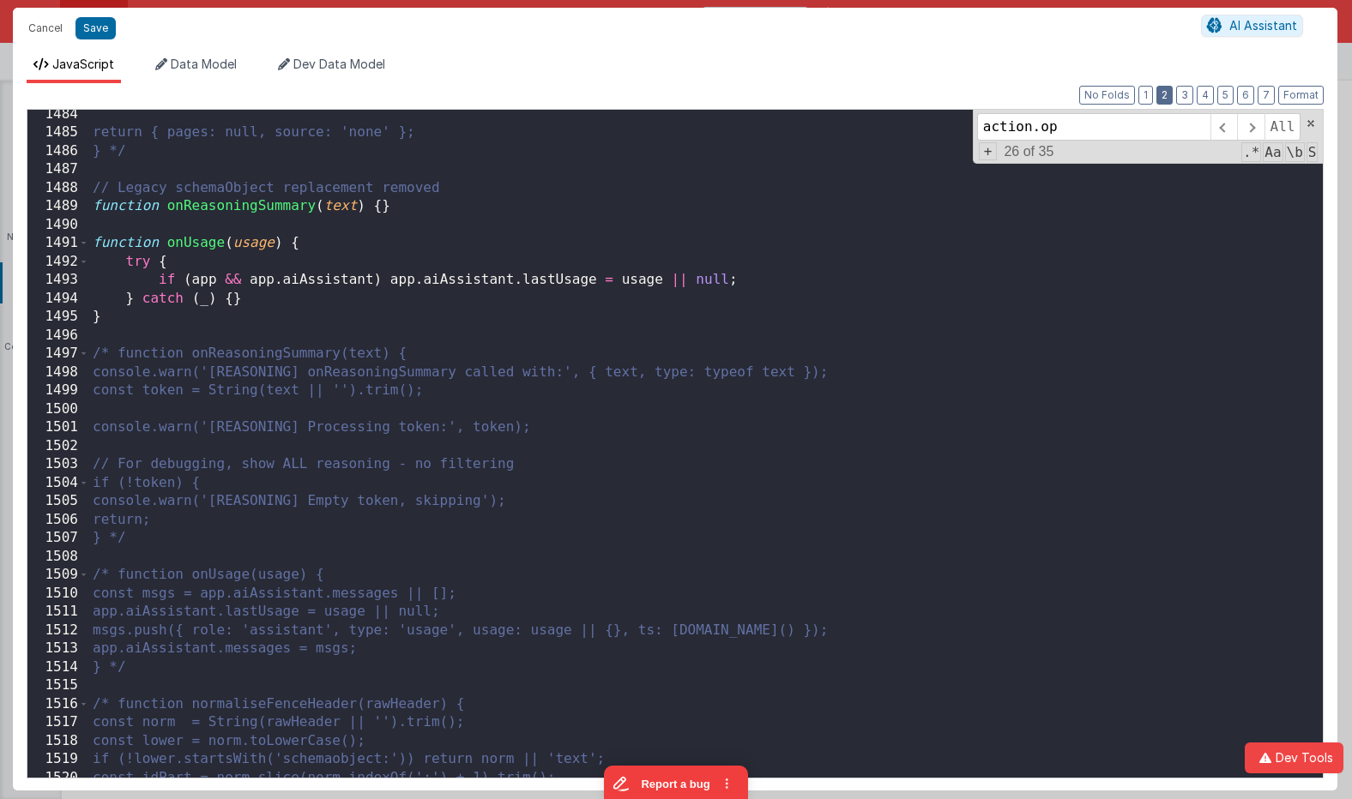
scroll to position [10162, 0]
click at [1148, 97] on button "1" at bounding box center [1145, 95] width 15 height 19
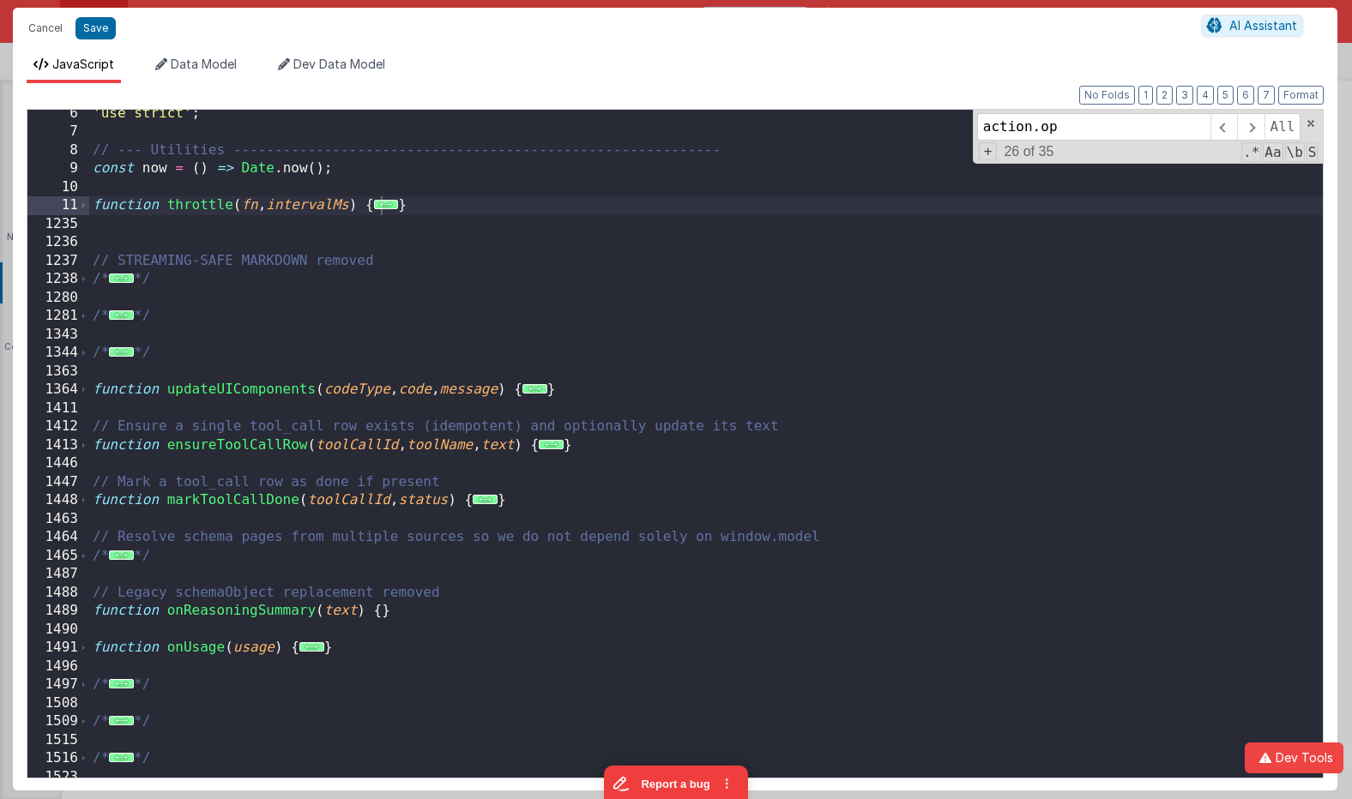
scroll to position [0, 0]
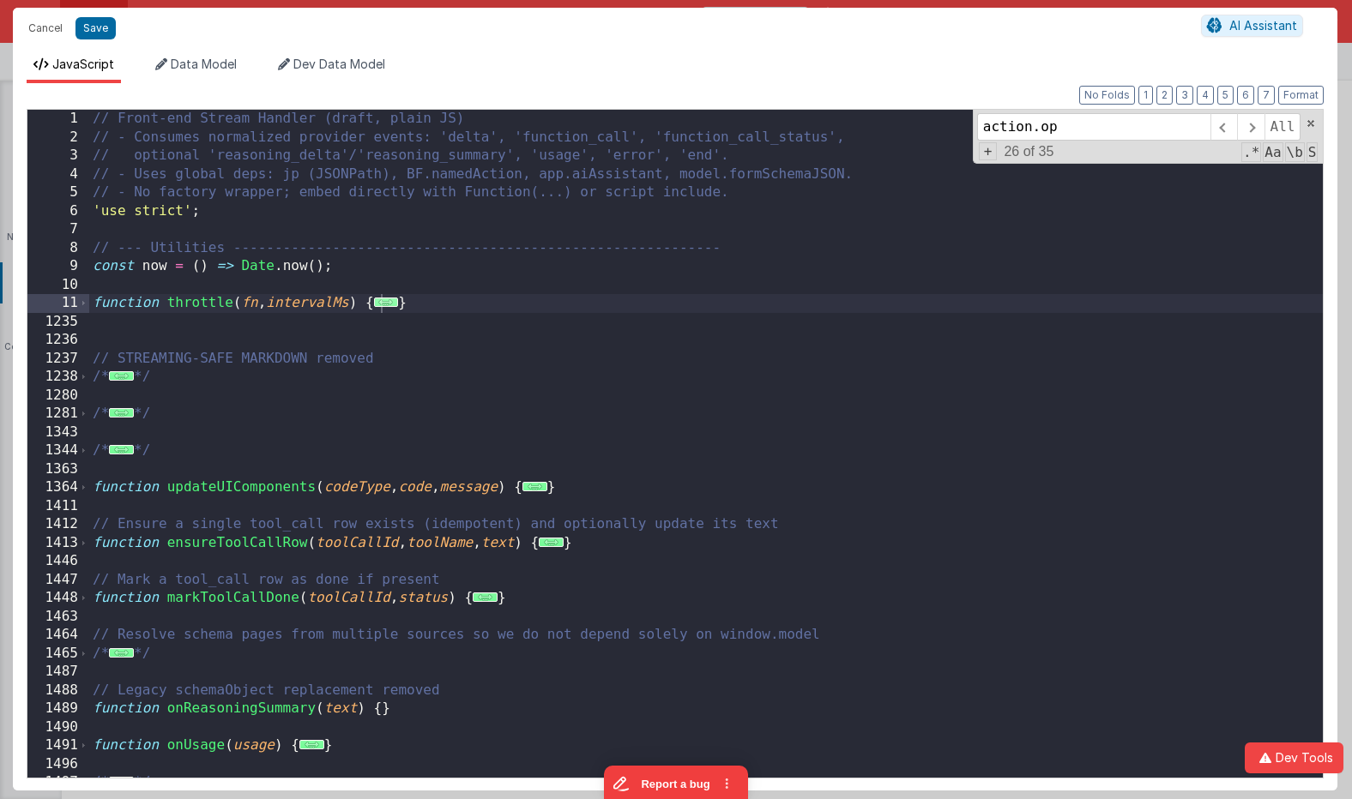
click at [394, 303] on span "..." at bounding box center [386, 302] width 25 height 9
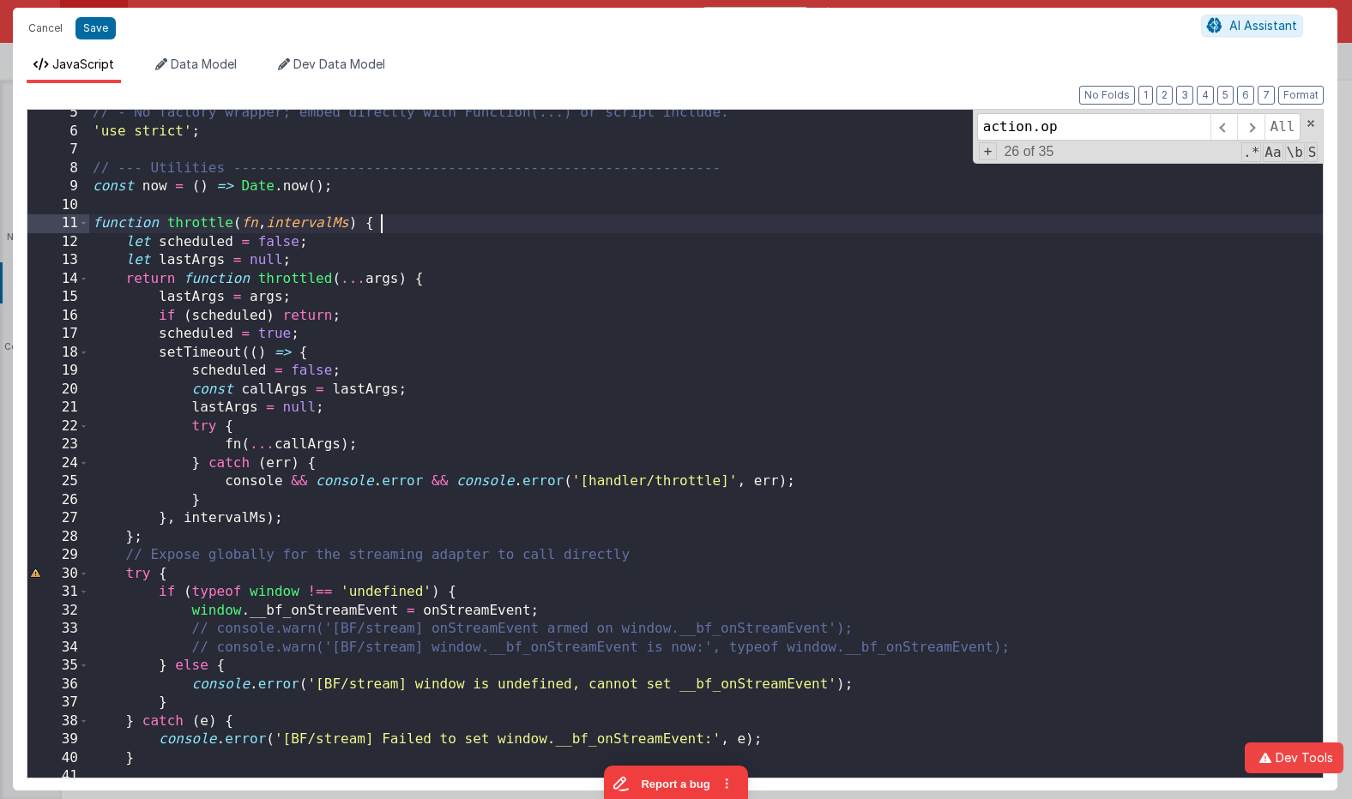
scroll to position [100, 0]
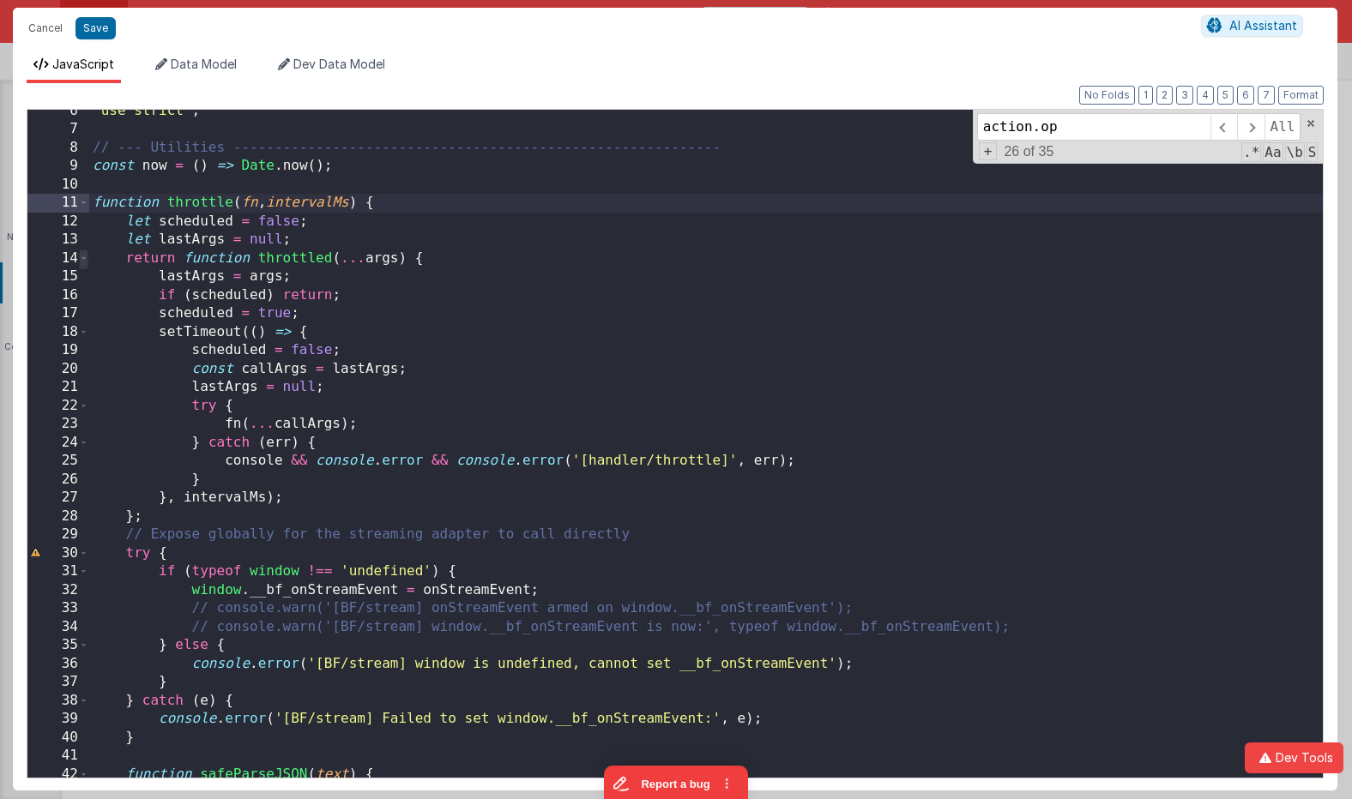
click at [84, 260] on span at bounding box center [83, 259] width 9 height 19
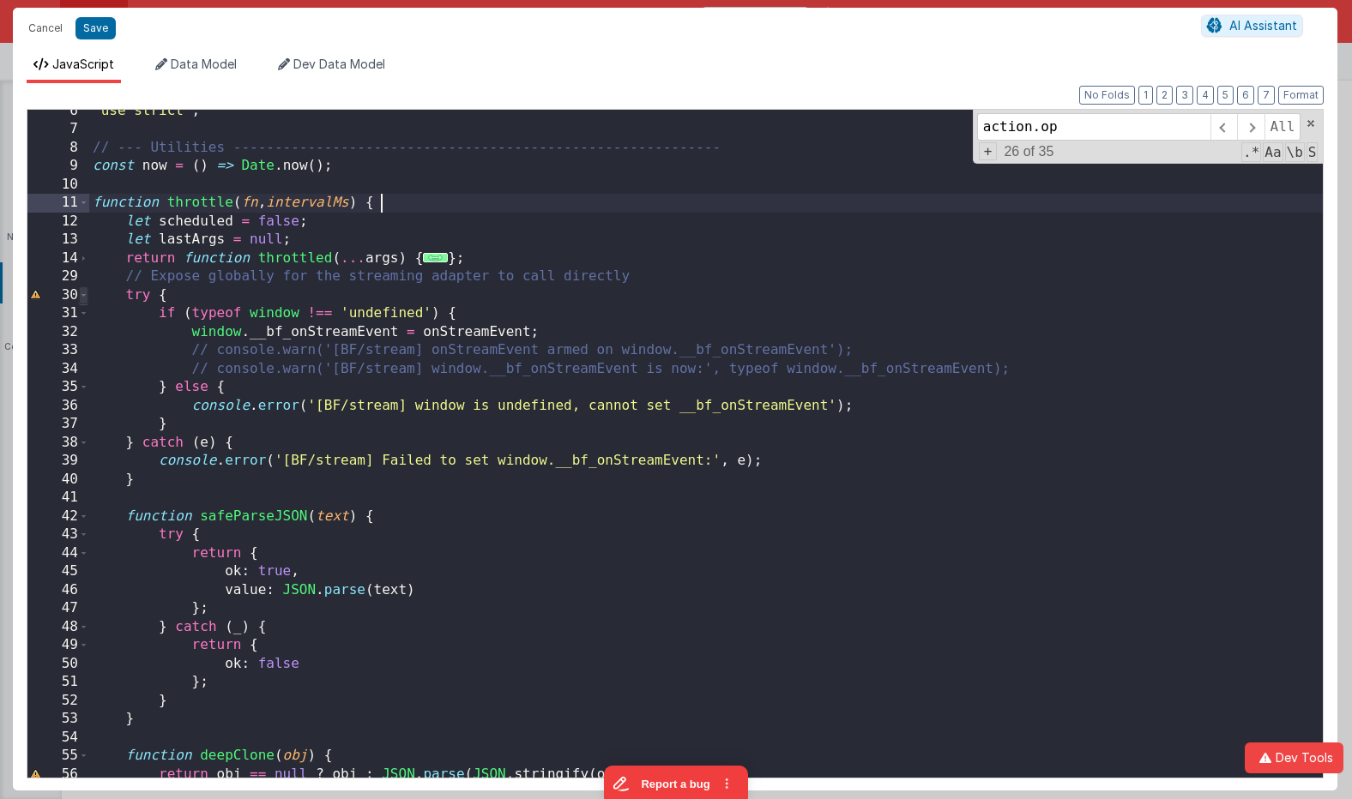
click at [86, 294] on span at bounding box center [83, 295] width 9 height 19
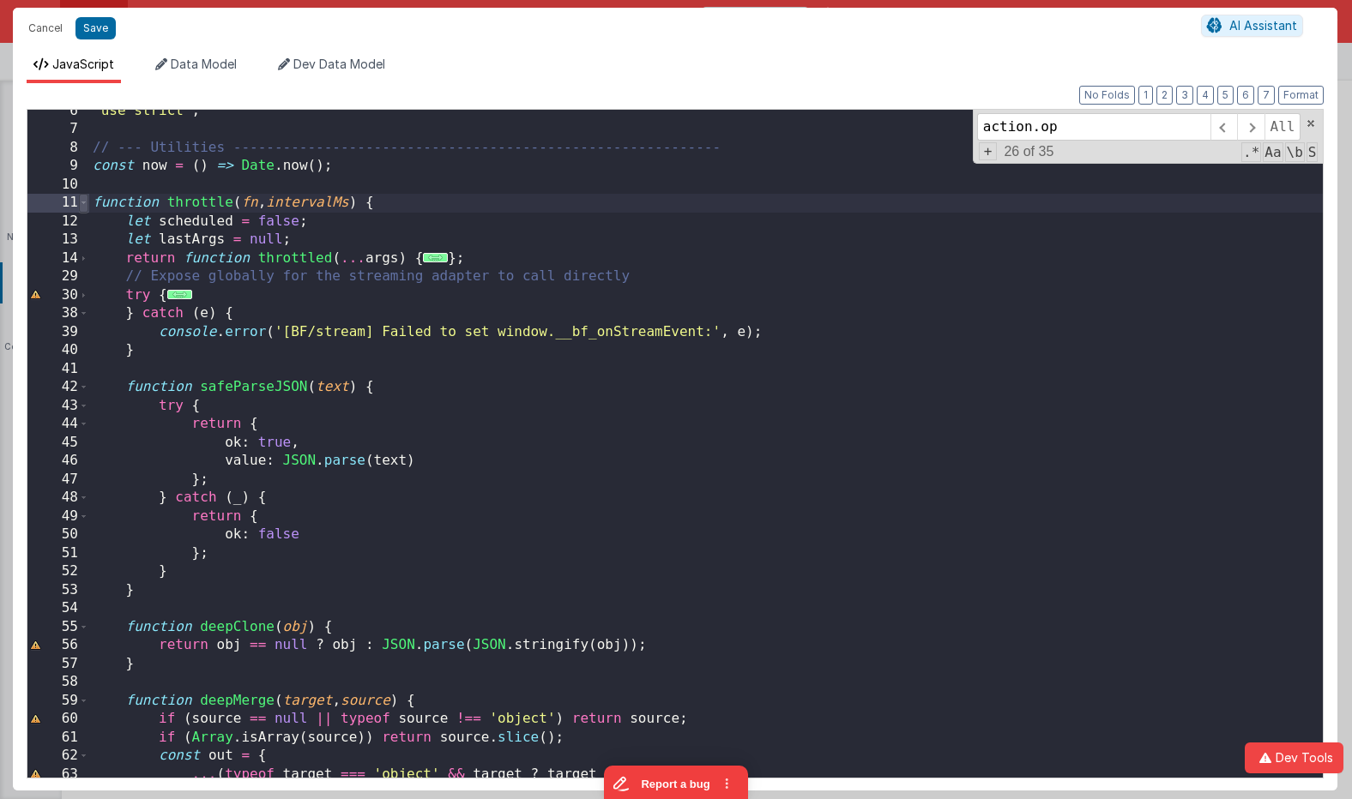
click at [84, 206] on span at bounding box center [83, 203] width 9 height 19
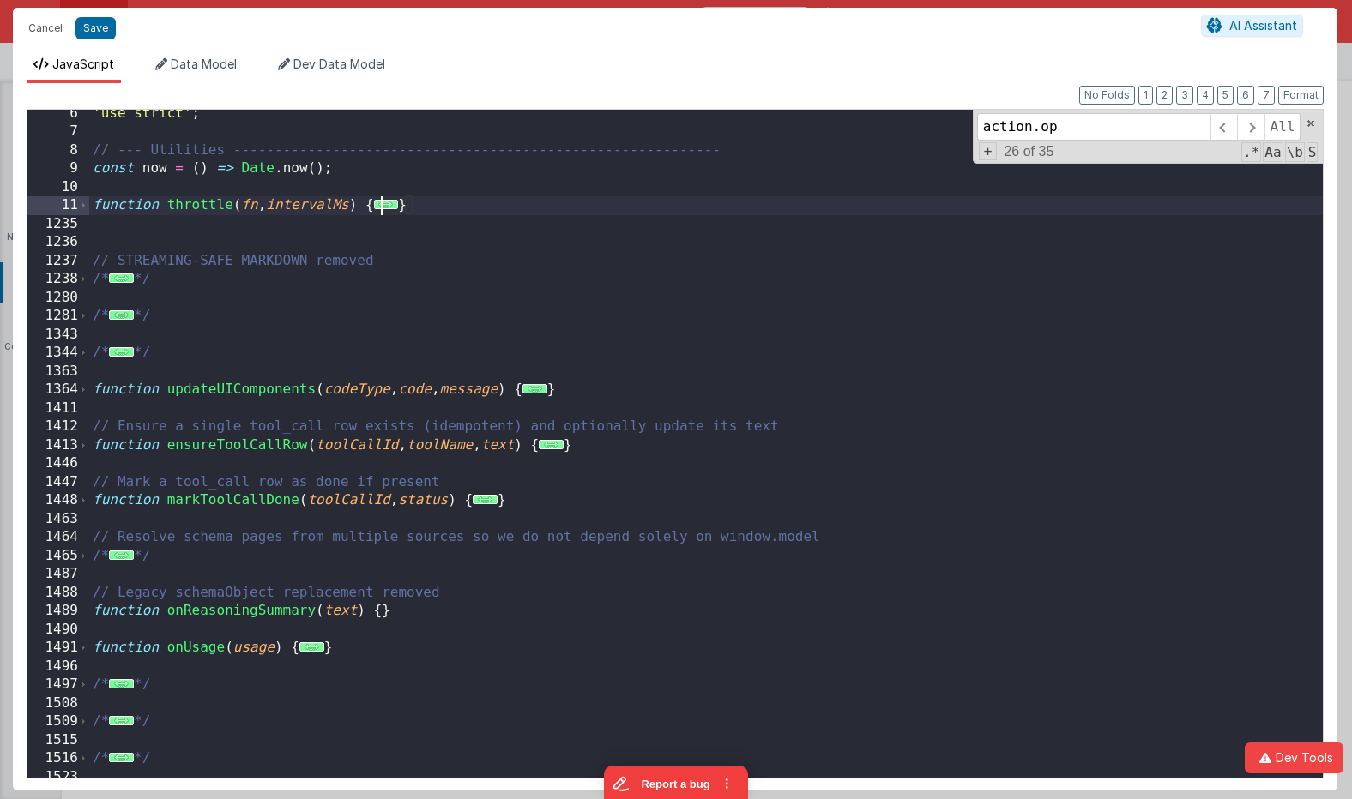
scroll to position [98, 0]
click at [1170, 125] on span at bounding box center [1311, 124] width 12 height 12
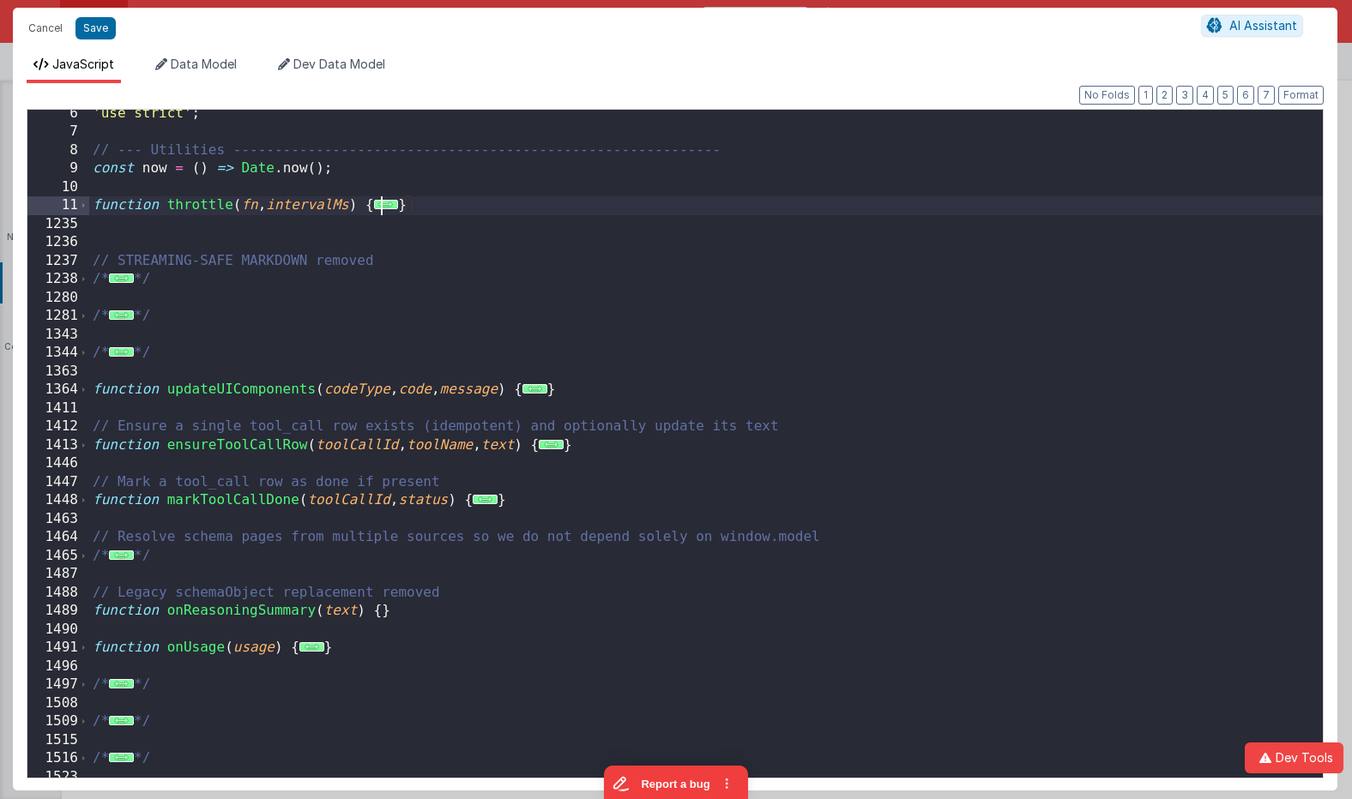
click at [479, 708] on div "'use strict' ; // --- Utilities -----------------------------------------------…" at bounding box center [705, 462] width 1233 height 714
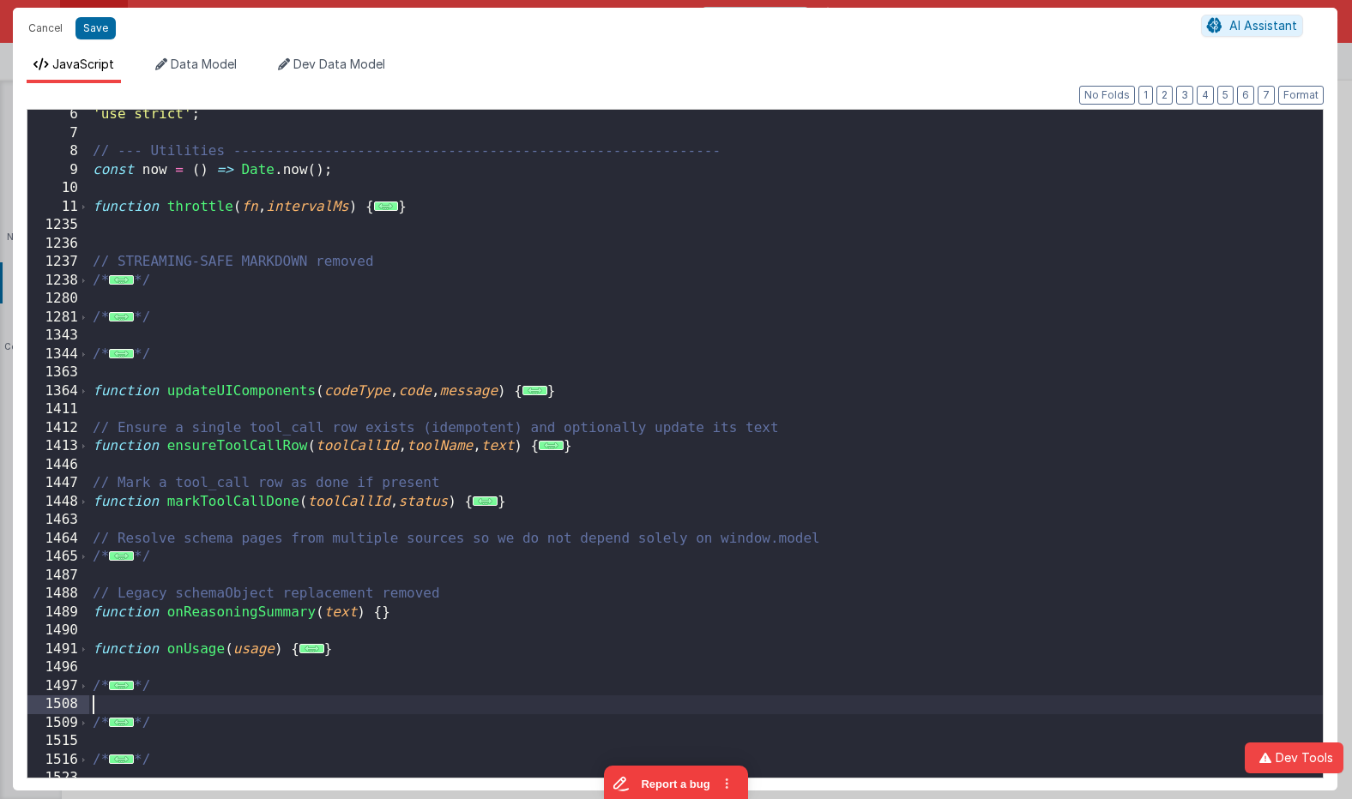
scroll to position [96, 0]
click at [268, 393] on div "'use strict' ; // --- Utilities -----------------------------------------------…" at bounding box center [705, 463] width 1233 height 714
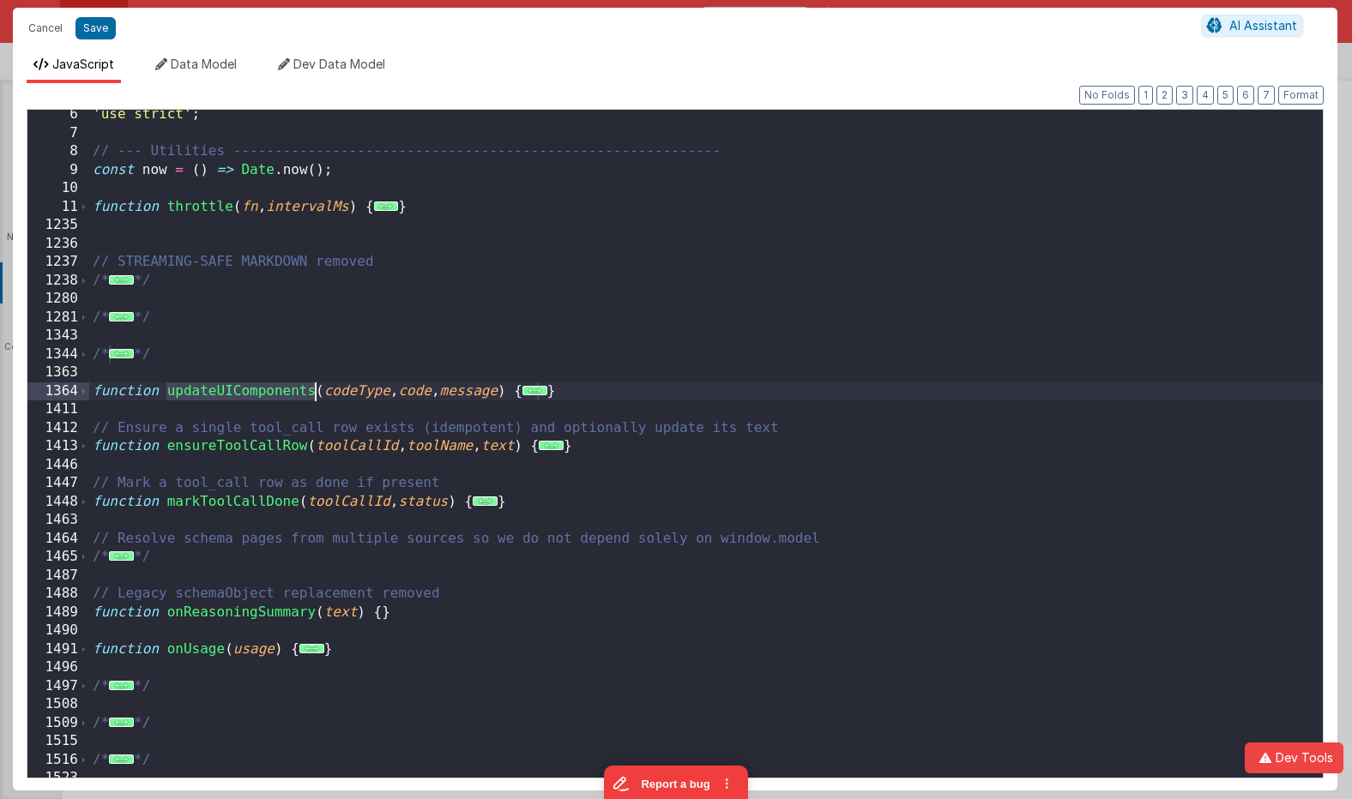
click at [267, 392] on div "'use strict' ; // --- Utilities -----------------------------------------------…" at bounding box center [705, 463] width 1233 height 714
type input "updateUIComponents"
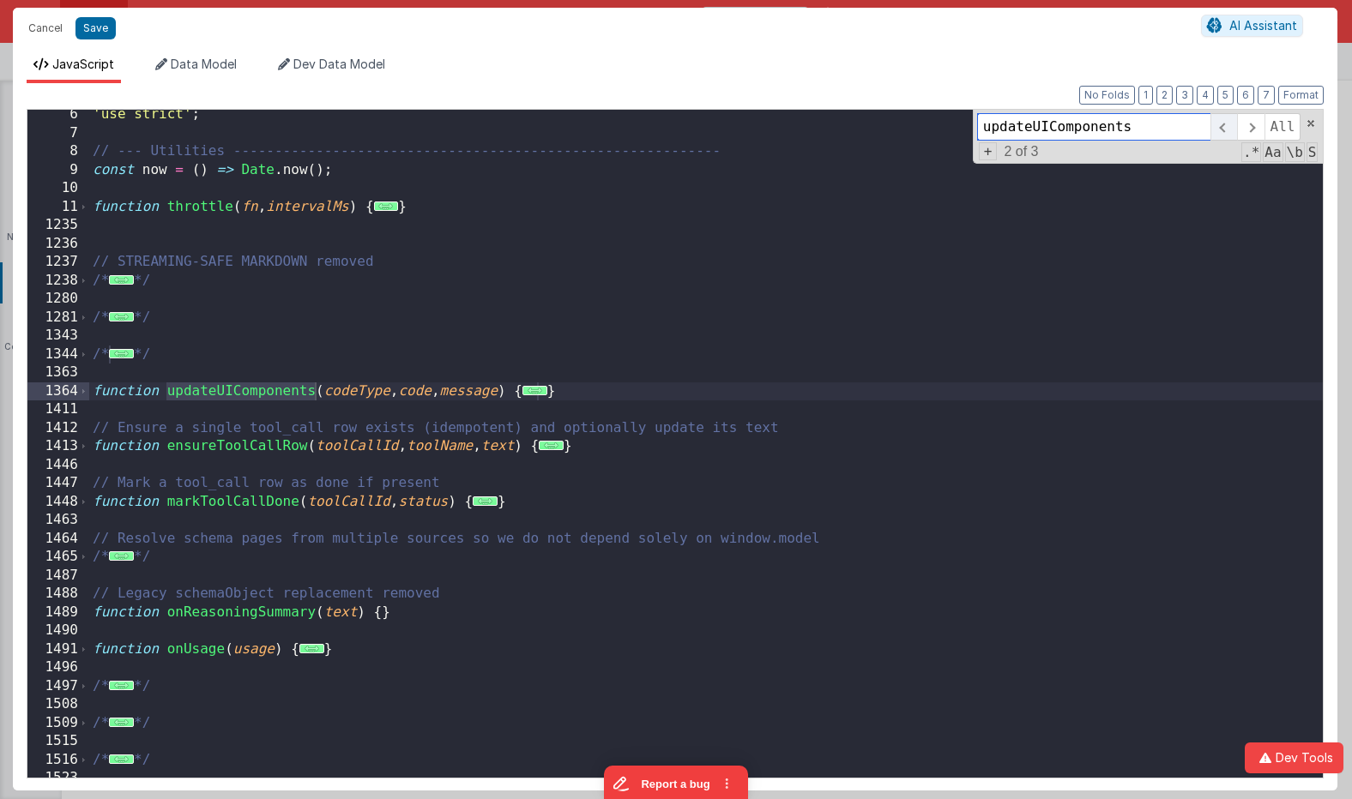
click at [1170, 123] on span at bounding box center [1223, 126] width 27 height 27
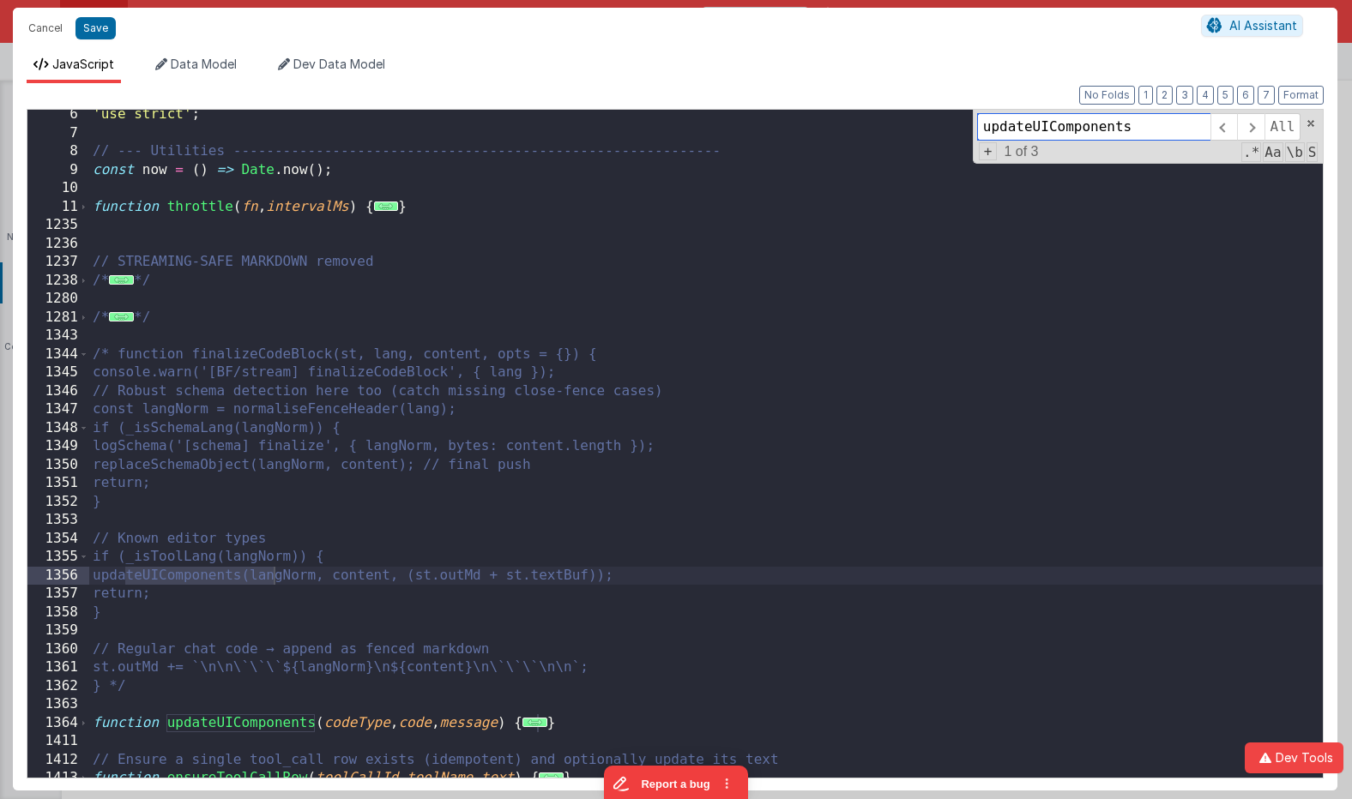
click at [1170, 126] on span at bounding box center [1311, 124] width 12 height 12
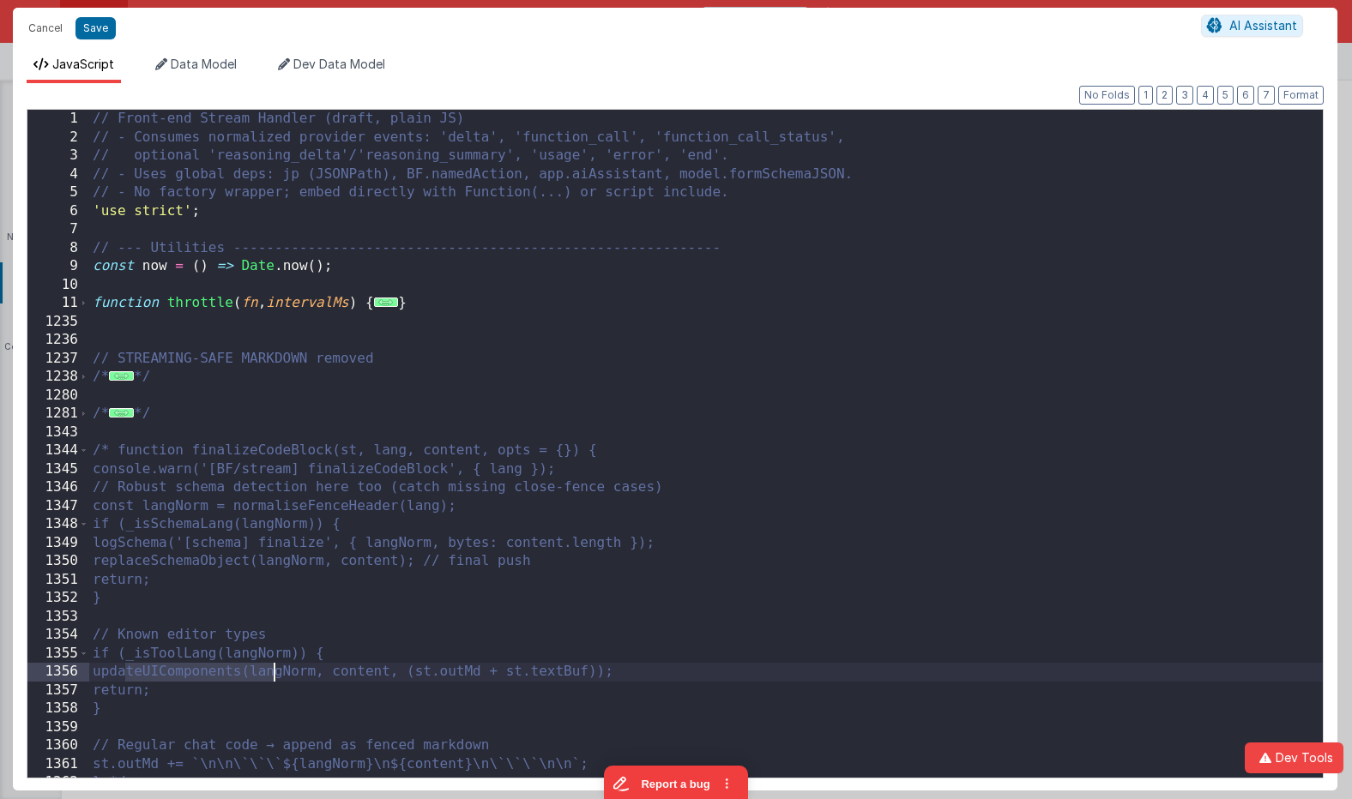
scroll to position [0, 0]
click at [122, 379] on span "..." at bounding box center [121, 375] width 25 height 9
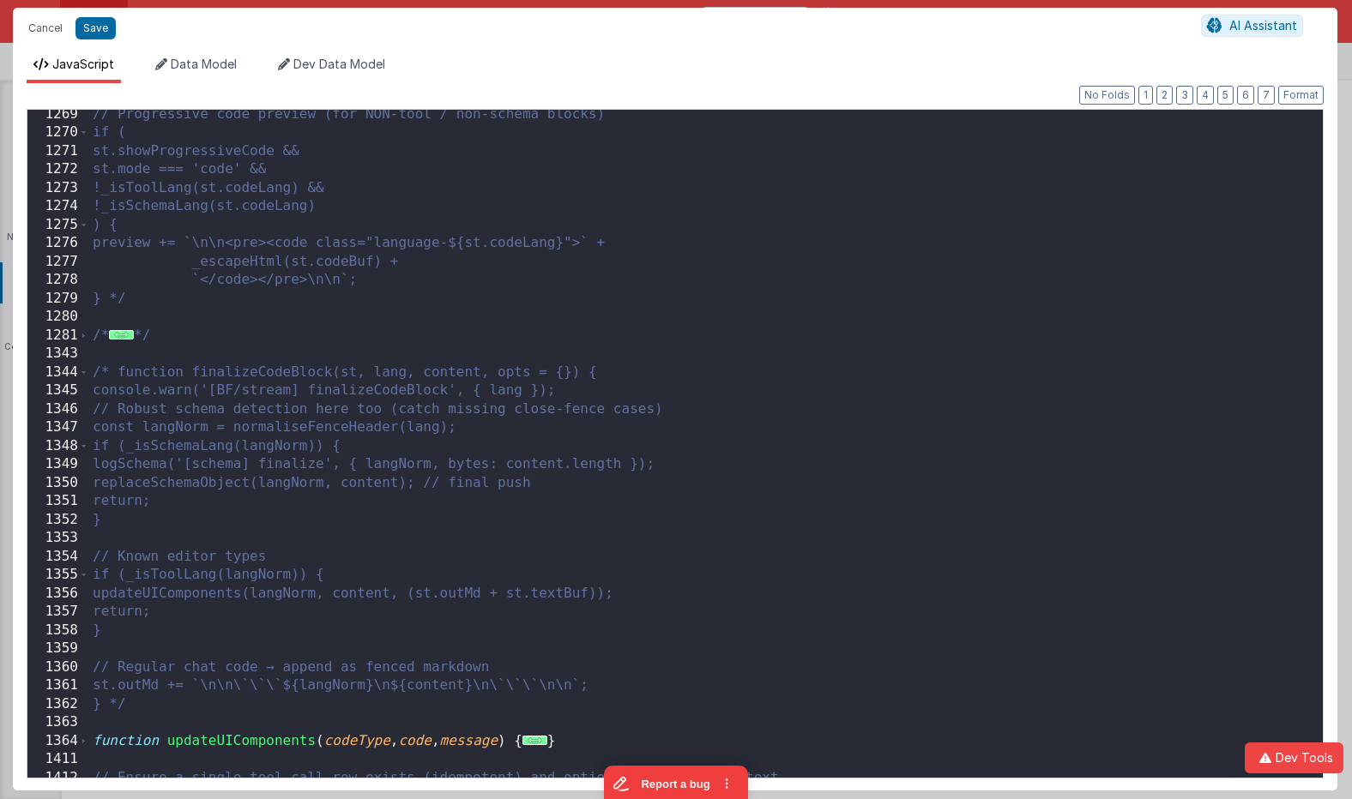
scroll to position [830, 0]
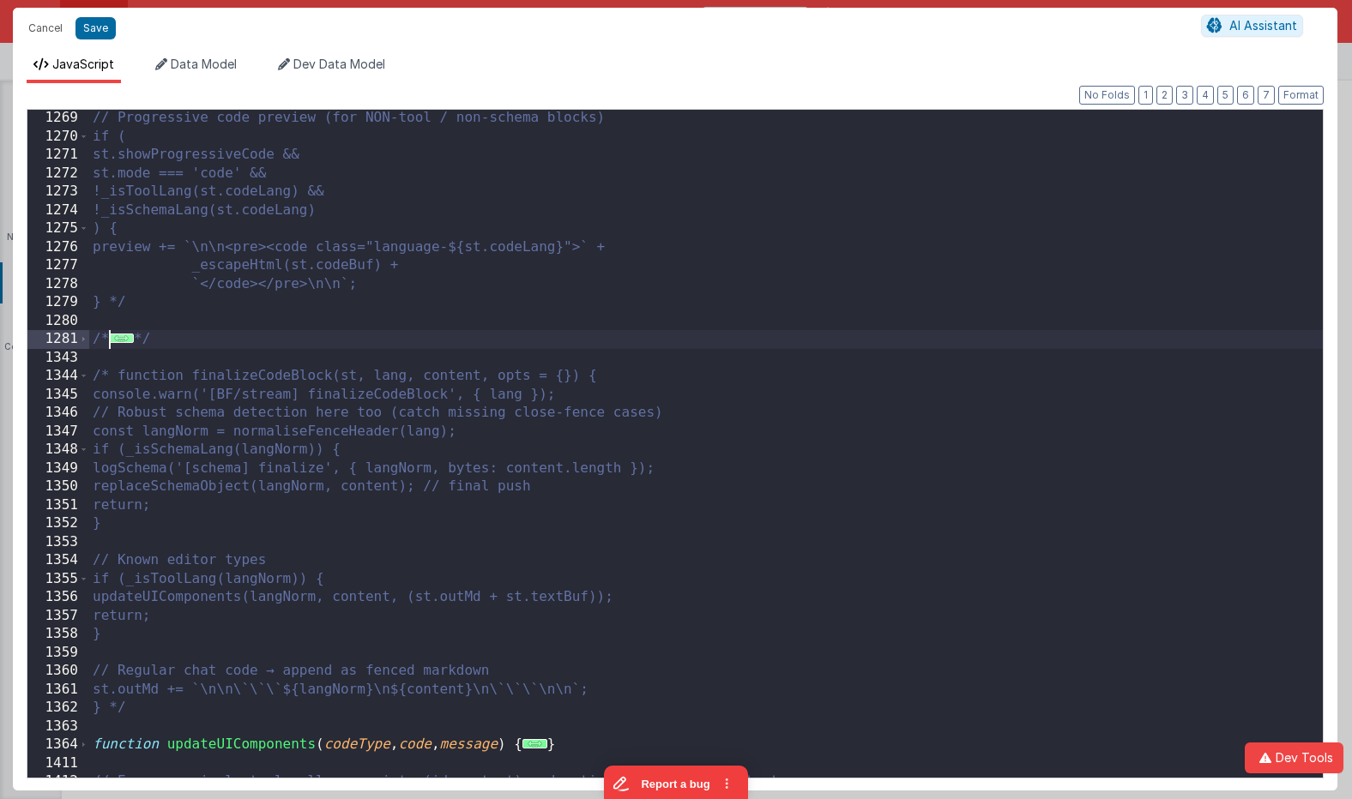
click at [124, 339] on span "..." at bounding box center [121, 338] width 25 height 9
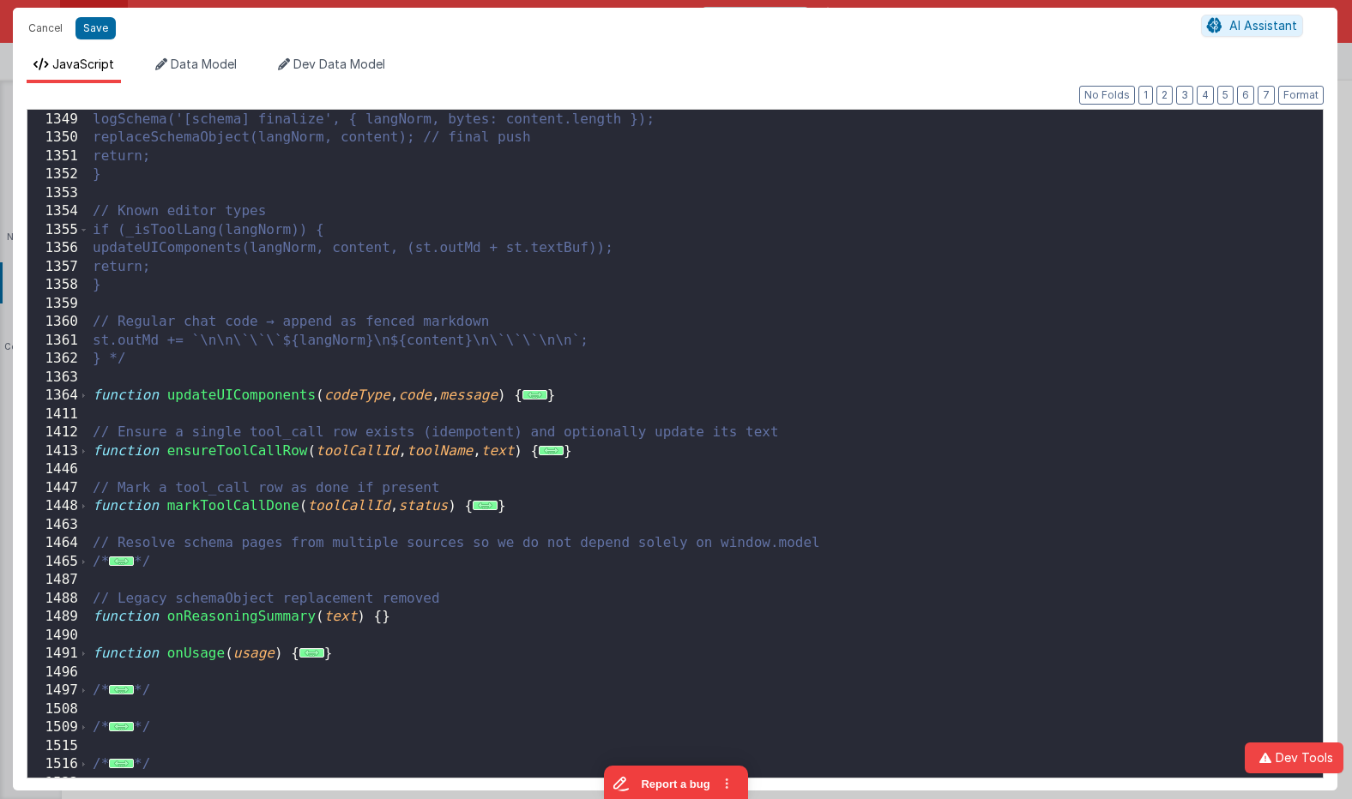
scroll to position [2308, 0]
